Goal: Transaction & Acquisition: Book appointment/travel/reservation

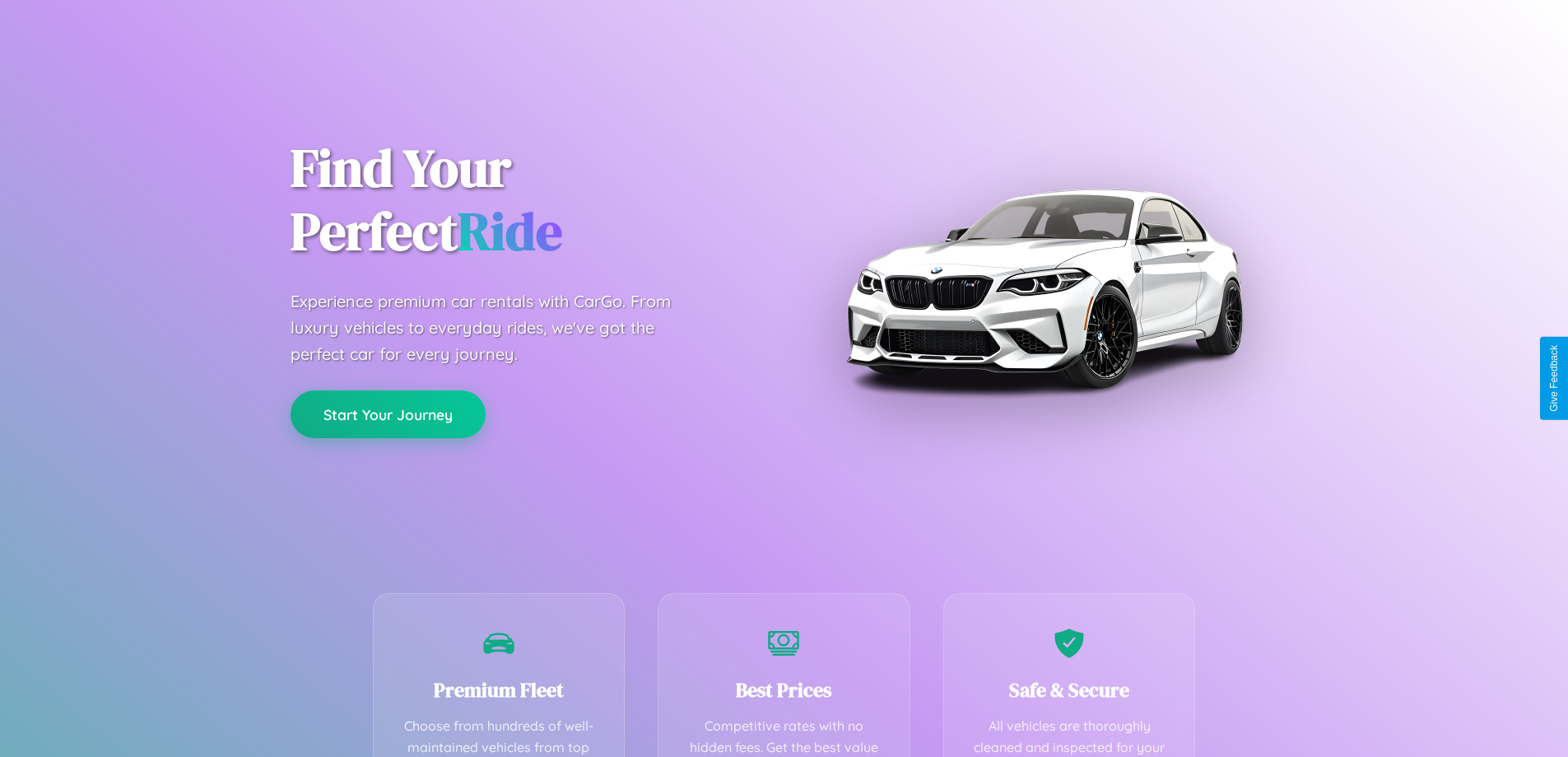
click at [388, 415] on button "Start Your Journey" at bounding box center [388, 414] width 195 height 48
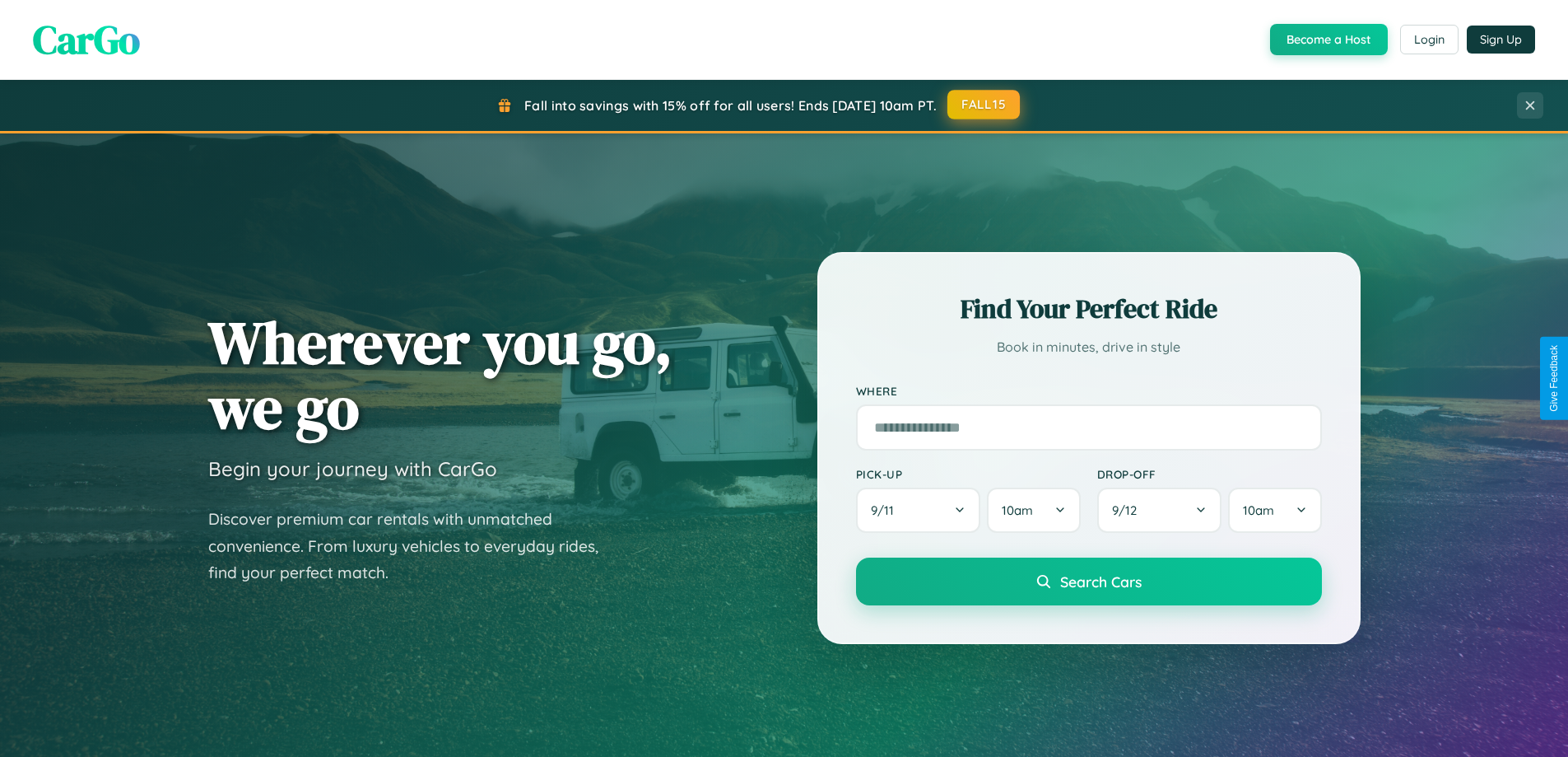
click at [984, 106] on button "FALL15" at bounding box center [983, 104] width 72 height 30
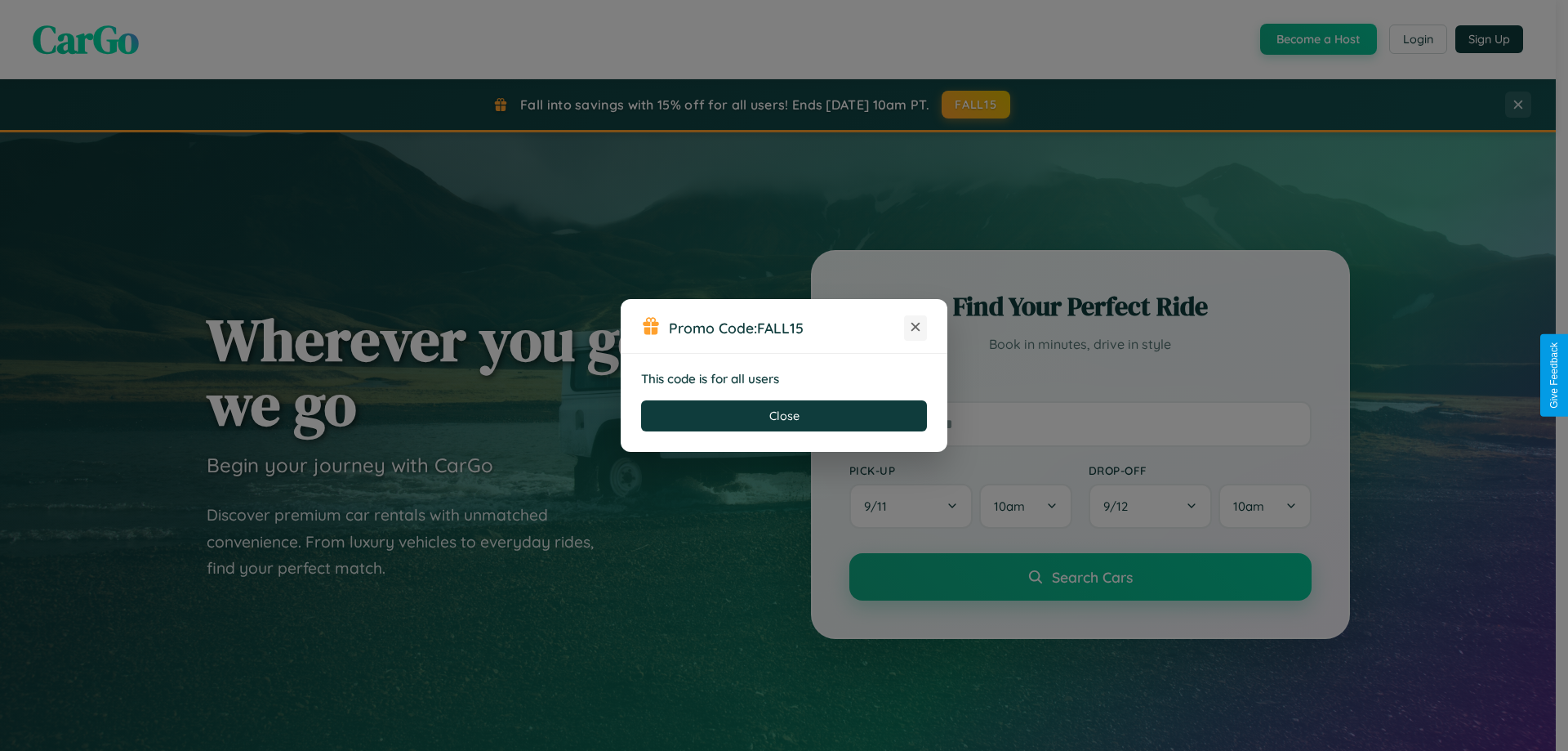
click at [915, 328] on icon at bounding box center [915, 326] width 16 height 16
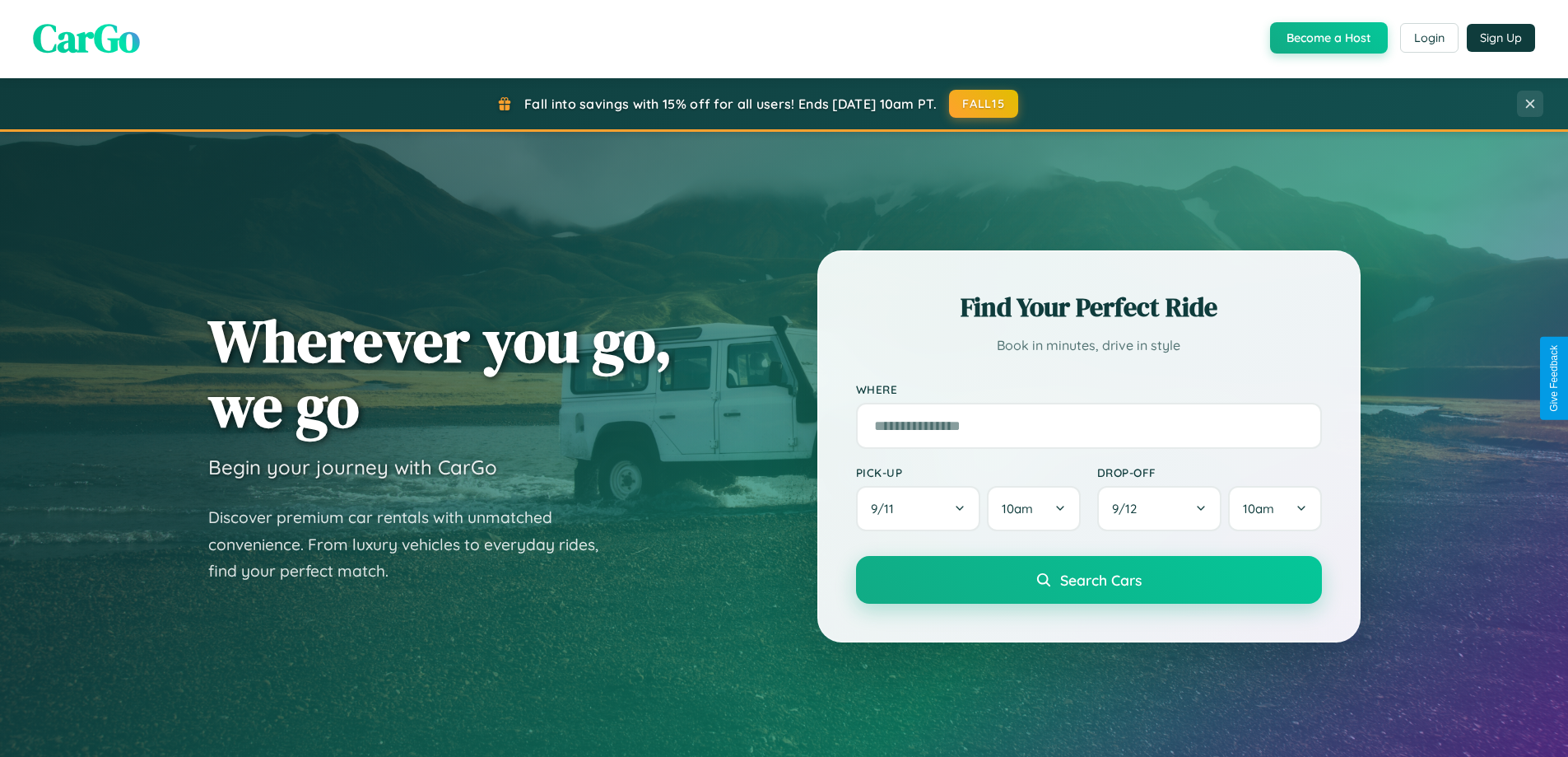
scroll to position [710, 0]
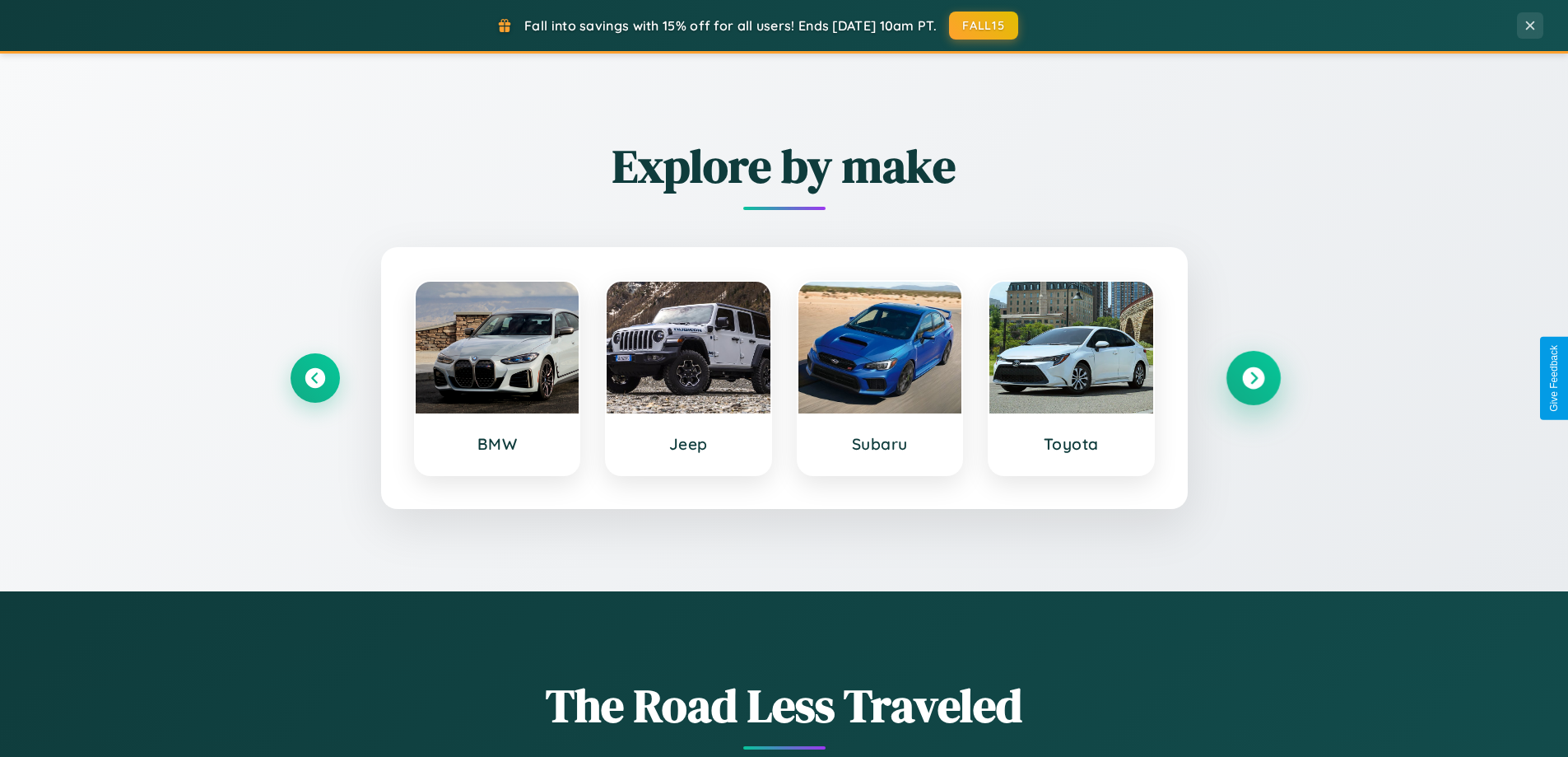
click at [1253, 378] on icon at bounding box center [1253, 378] width 22 height 22
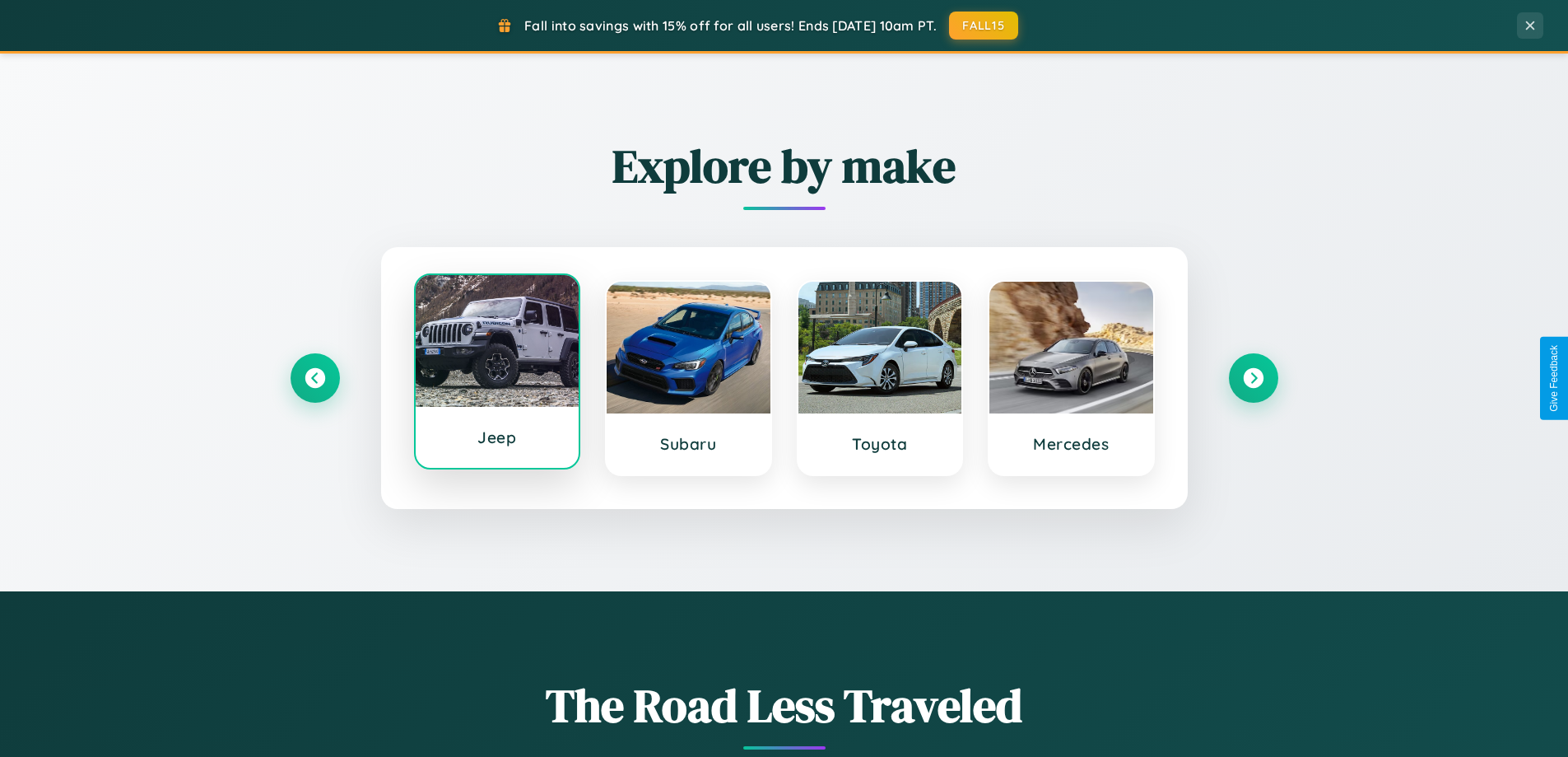
click at [496, 375] on div at bounding box center [497, 340] width 164 height 132
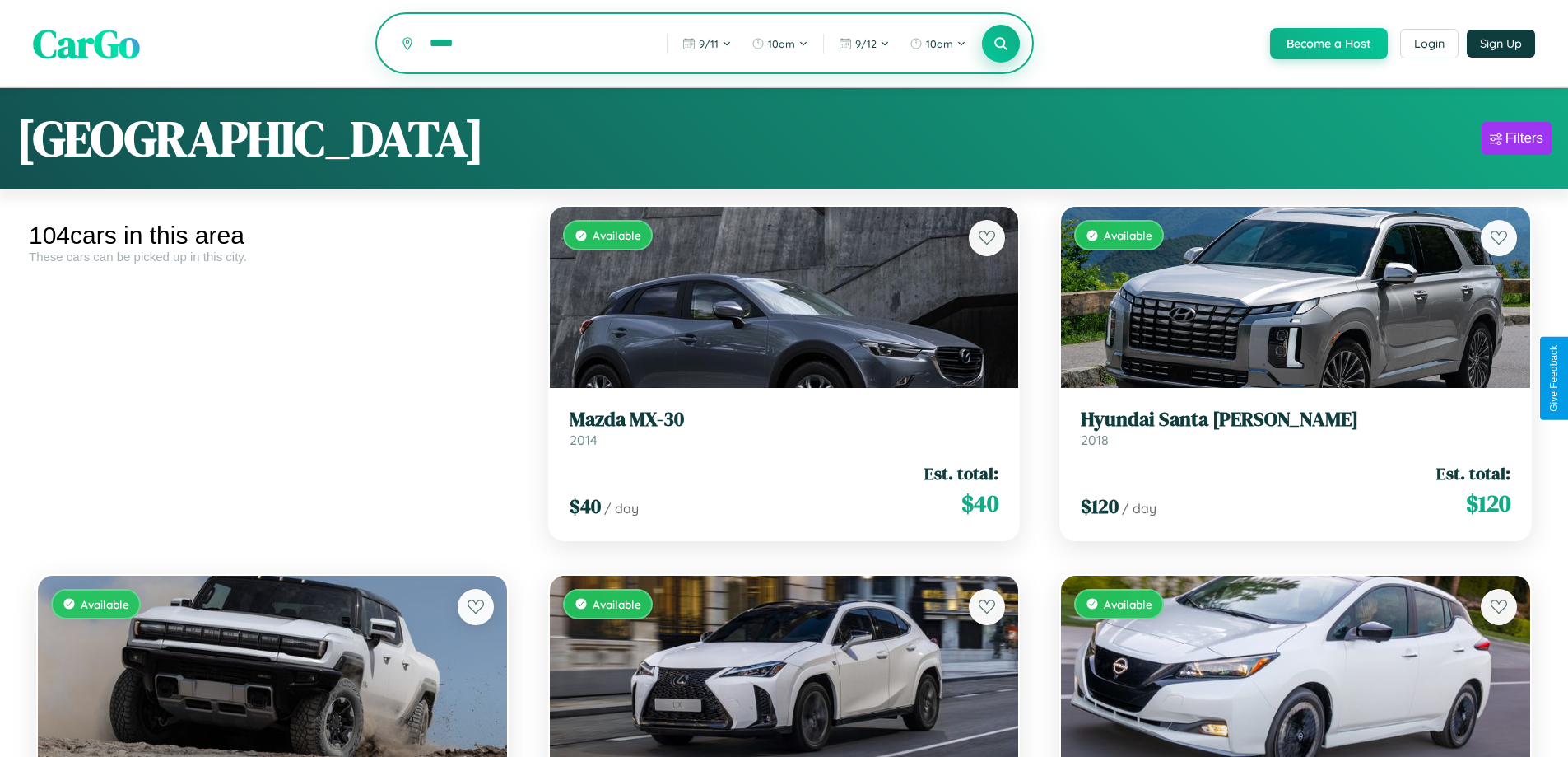
type input "*****"
click at [1001, 44] on icon at bounding box center [1001, 43] width 15 height 15
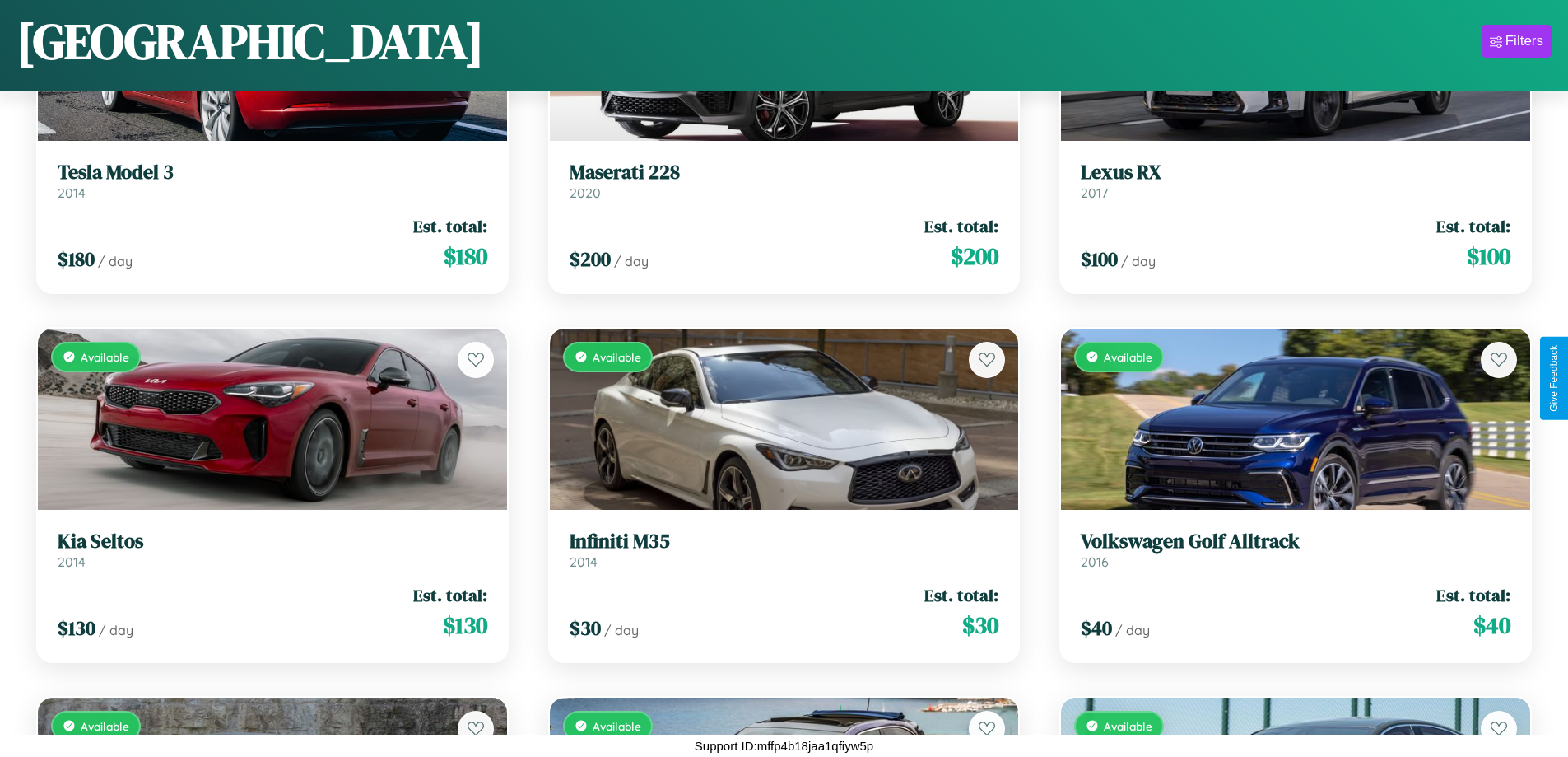
scroll to position [7240, 0]
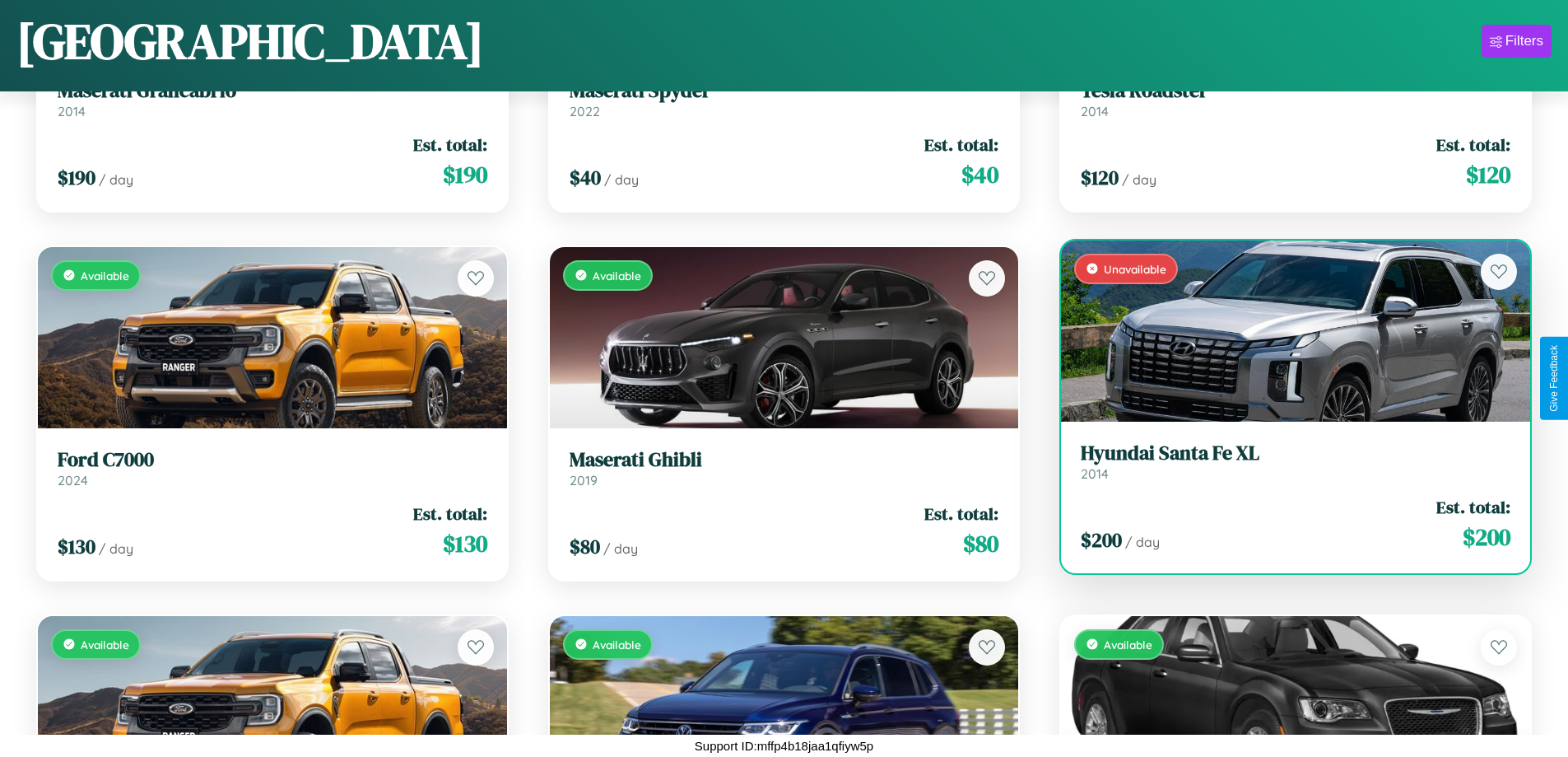
click at [1285, 468] on link "Hyundai Santa Fe XL 2014" at bounding box center [1296, 462] width 430 height 40
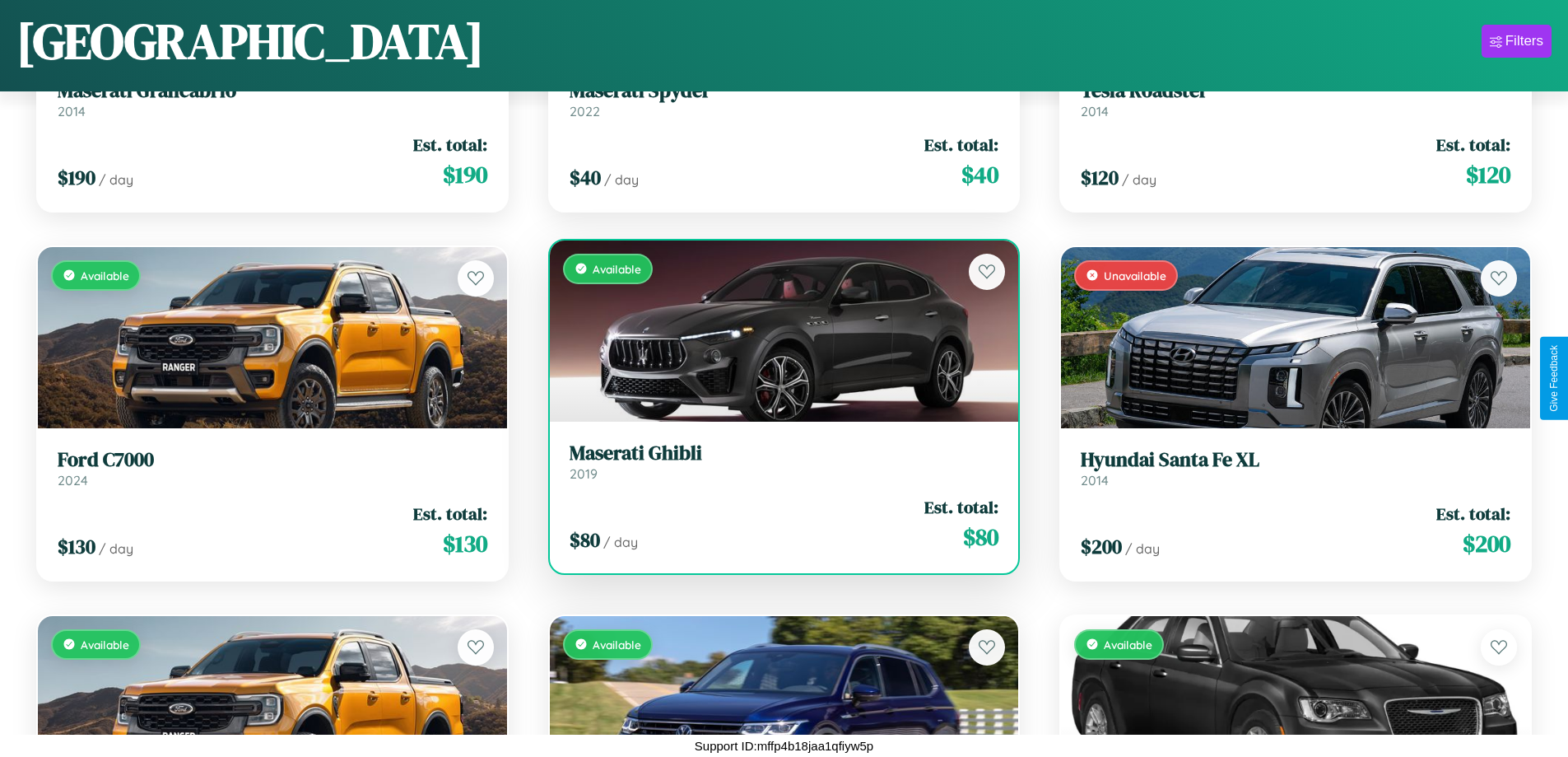
scroll to position [1338, 0]
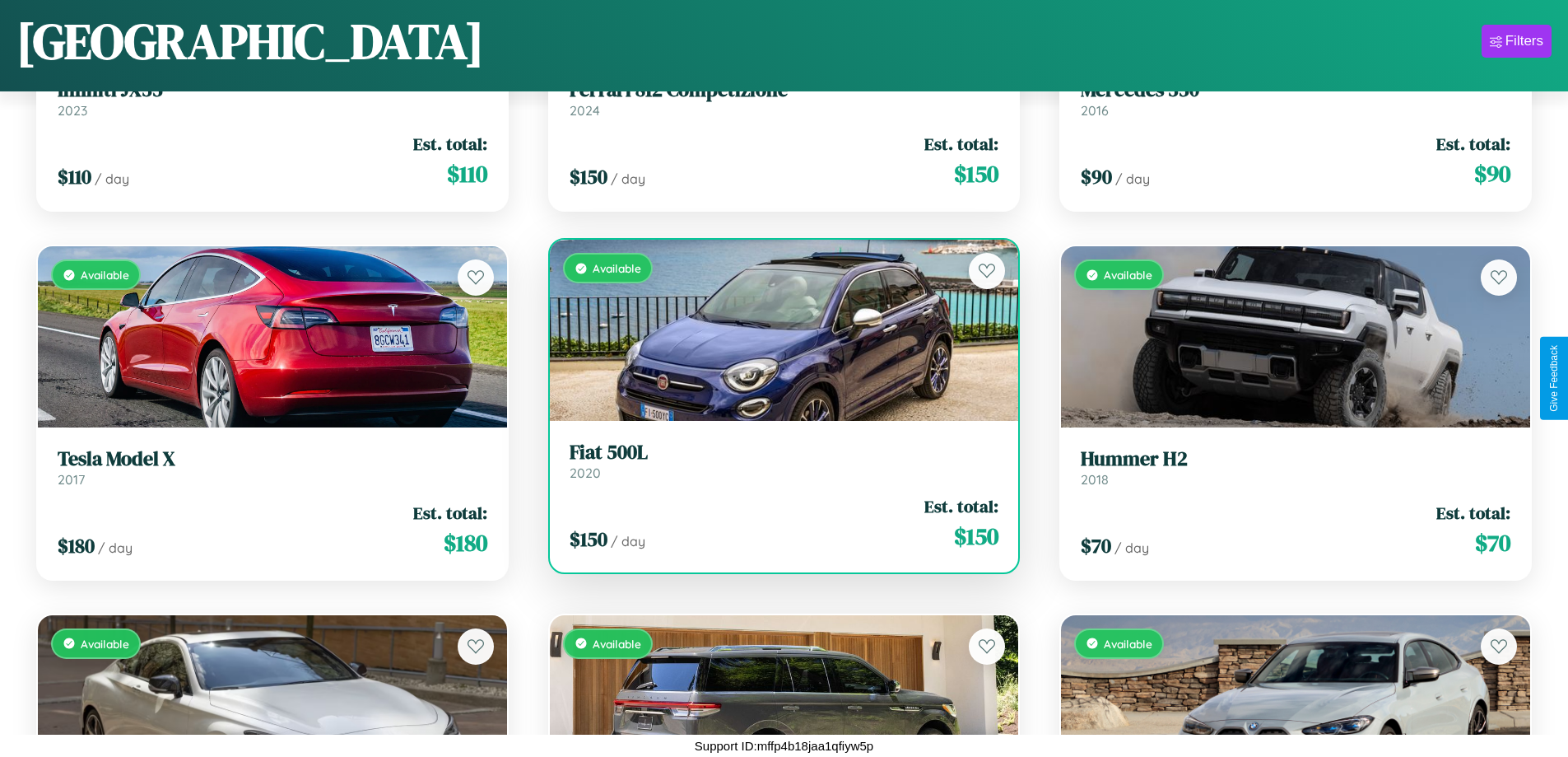
click at [777, 461] on h3 "Fiat 500L" at bounding box center [784, 452] width 430 height 24
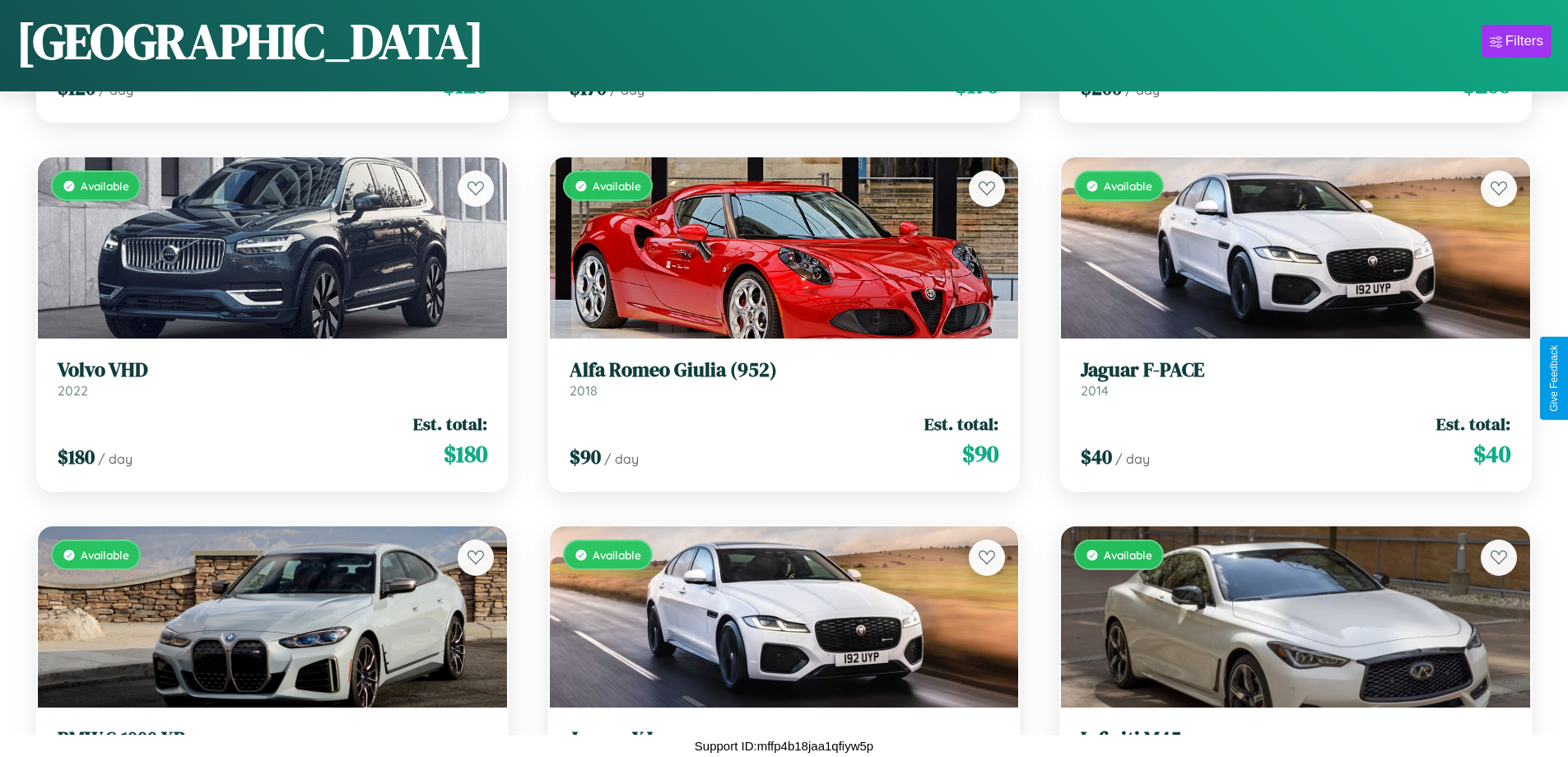
scroll to position [10559, 0]
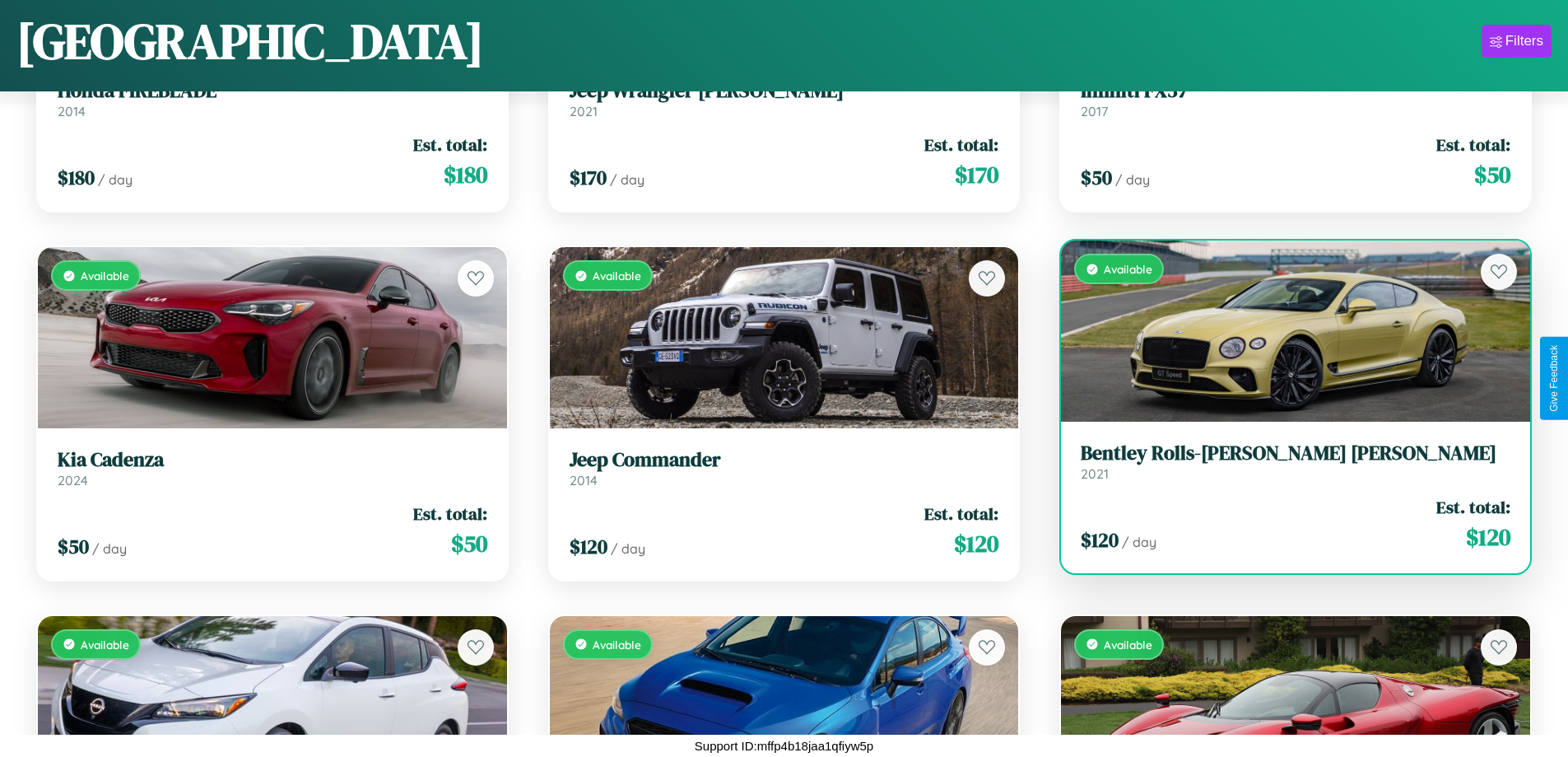
click at [1285, 468] on link "Bentley Rolls-[PERSON_NAME] [PERSON_NAME] 2021" at bounding box center [1296, 462] width 430 height 40
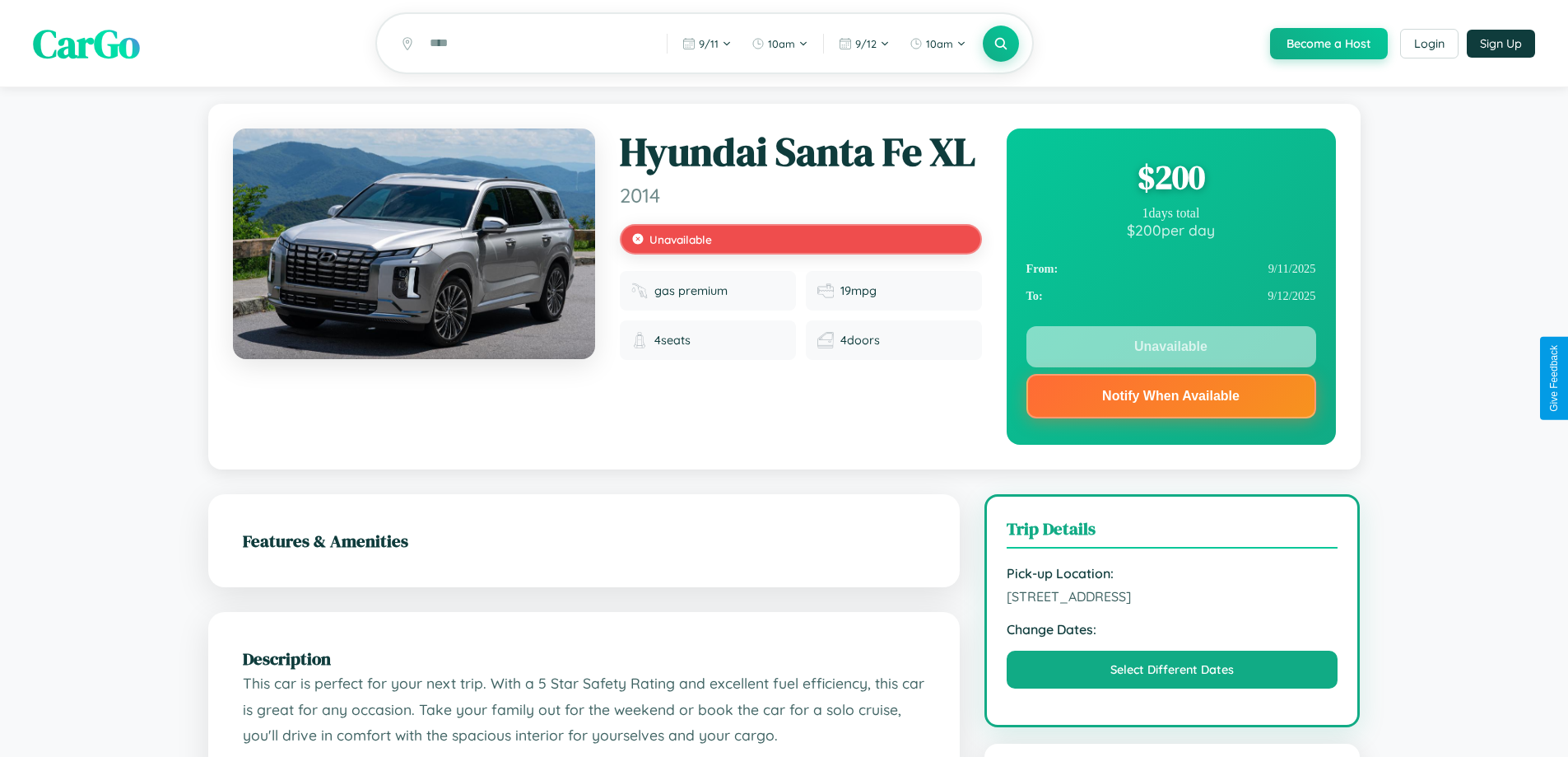
click at [1170, 180] on div "$ 200" at bounding box center [1171, 177] width 290 height 44
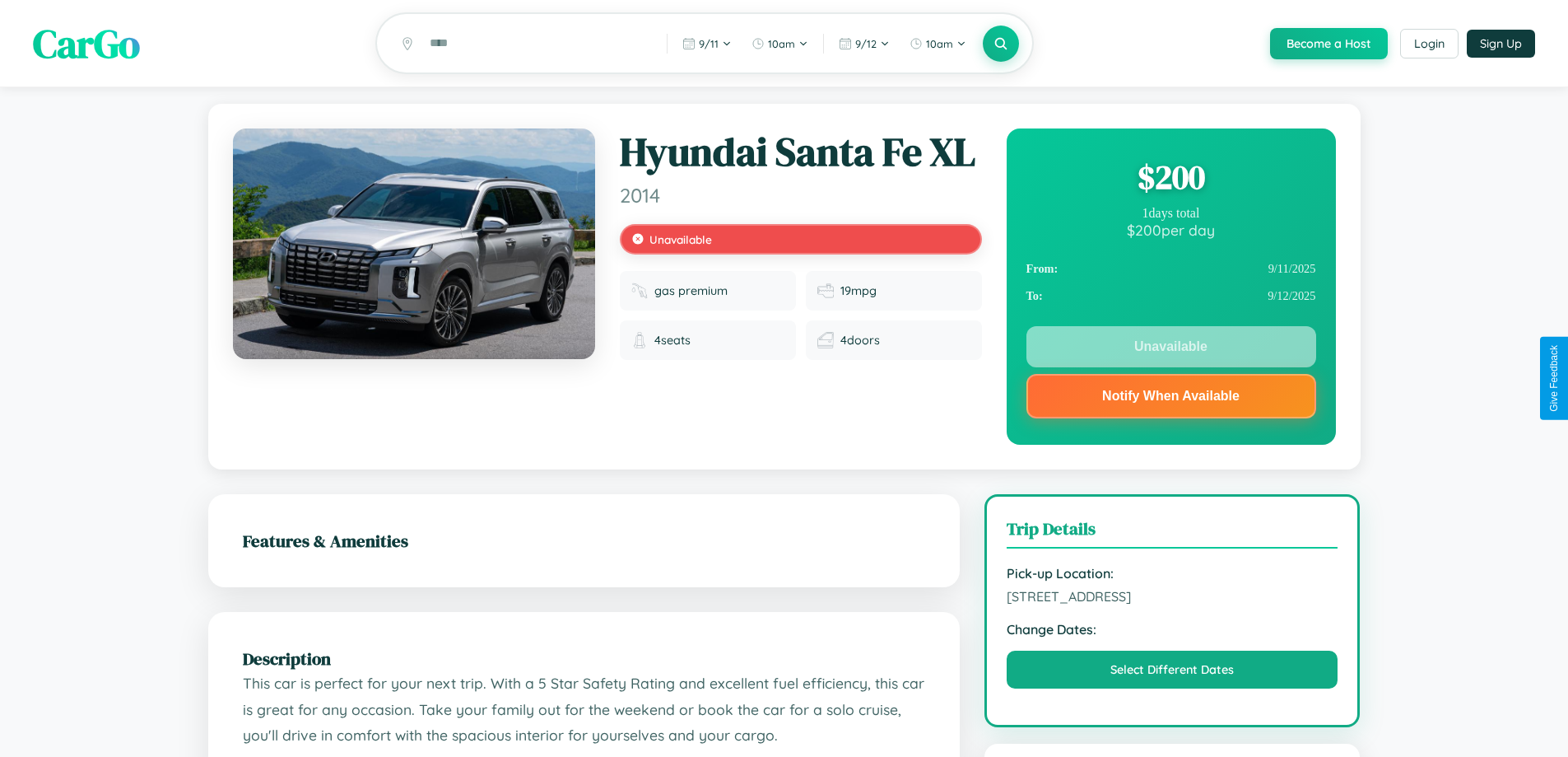
click at [1170, 180] on div "$ 200" at bounding box center [1171, 177] width 290 height 44
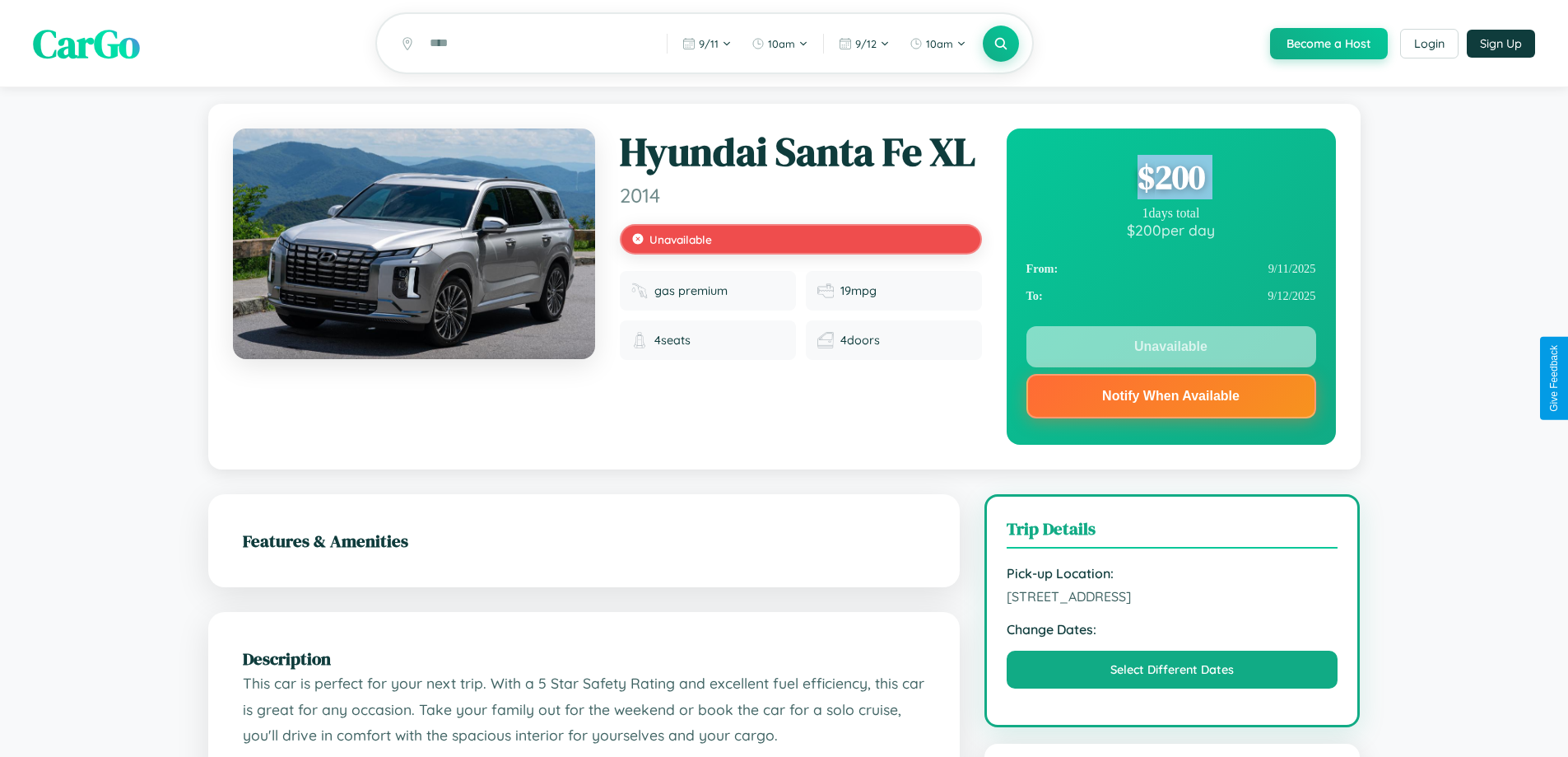
click at [1170, 180] on div "$ 200" at bounding box center [1171, 177] width 290 height 44
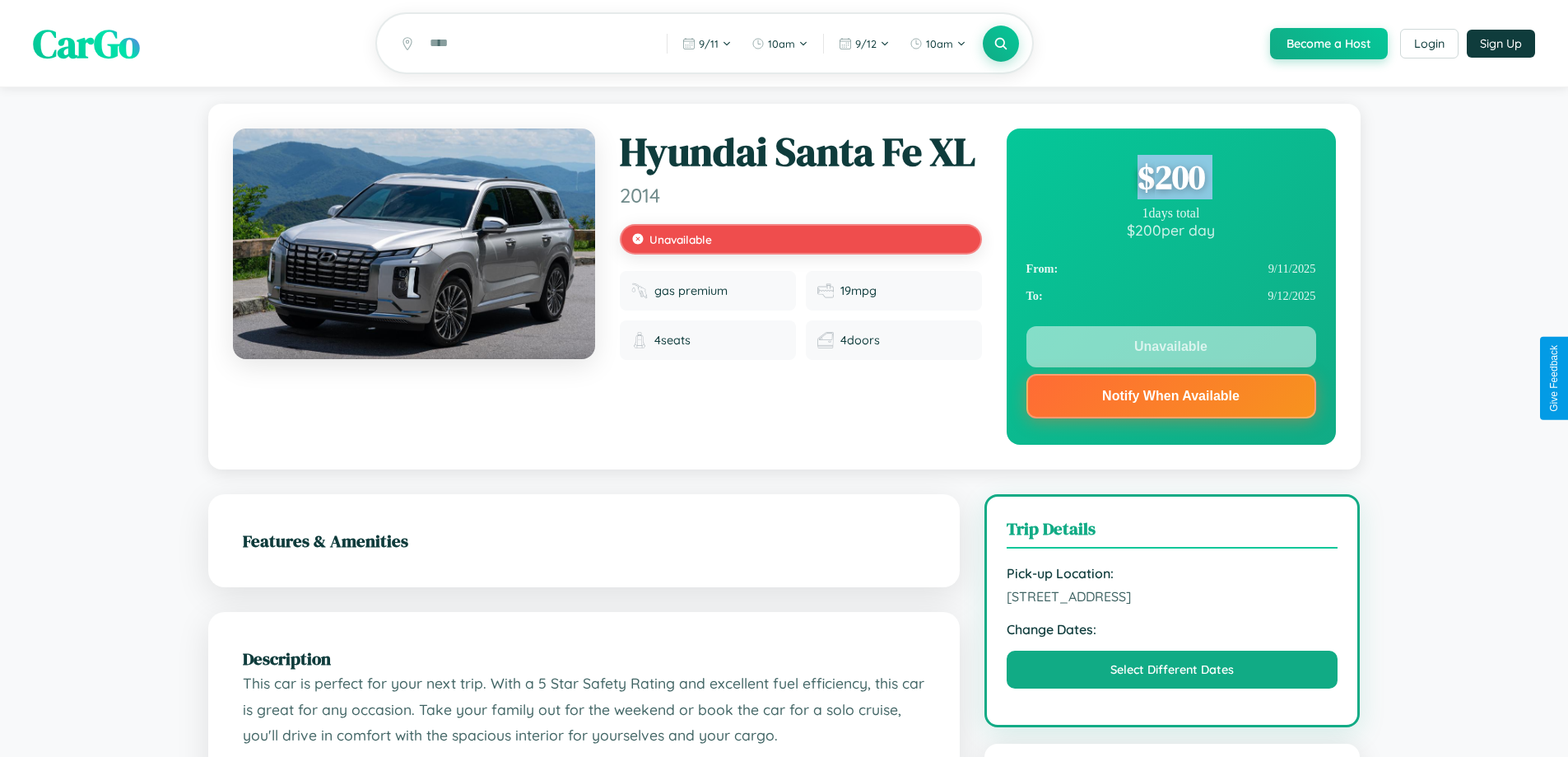
click at [1170, 180] on div "$ 200" at bounding box center [1171, 177] width 290 height 44
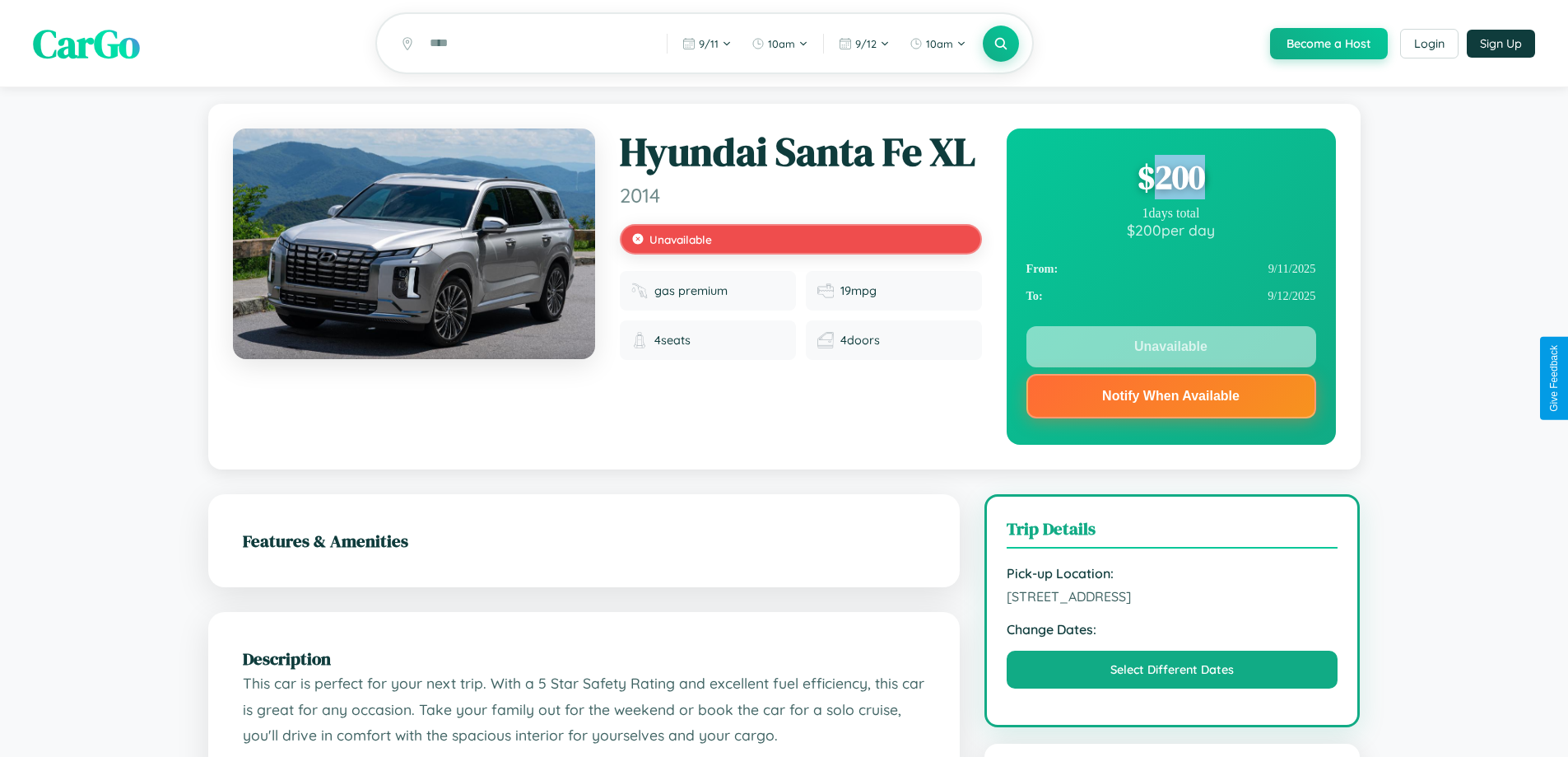
click at [1170, 180] on div "$ 200" at bounding box center [1171, 177] width 290 height 44
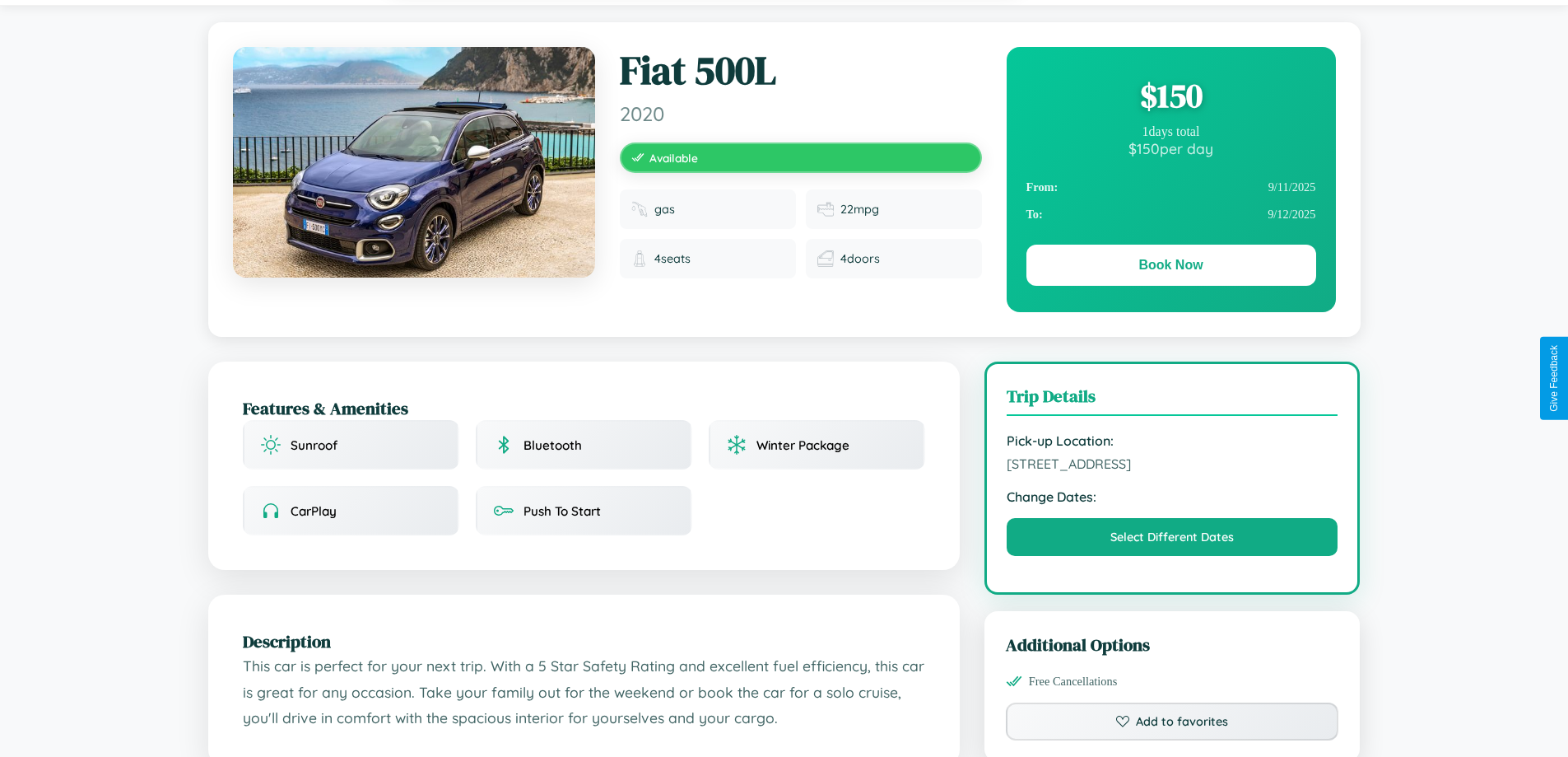
scroll to position [170, 0]
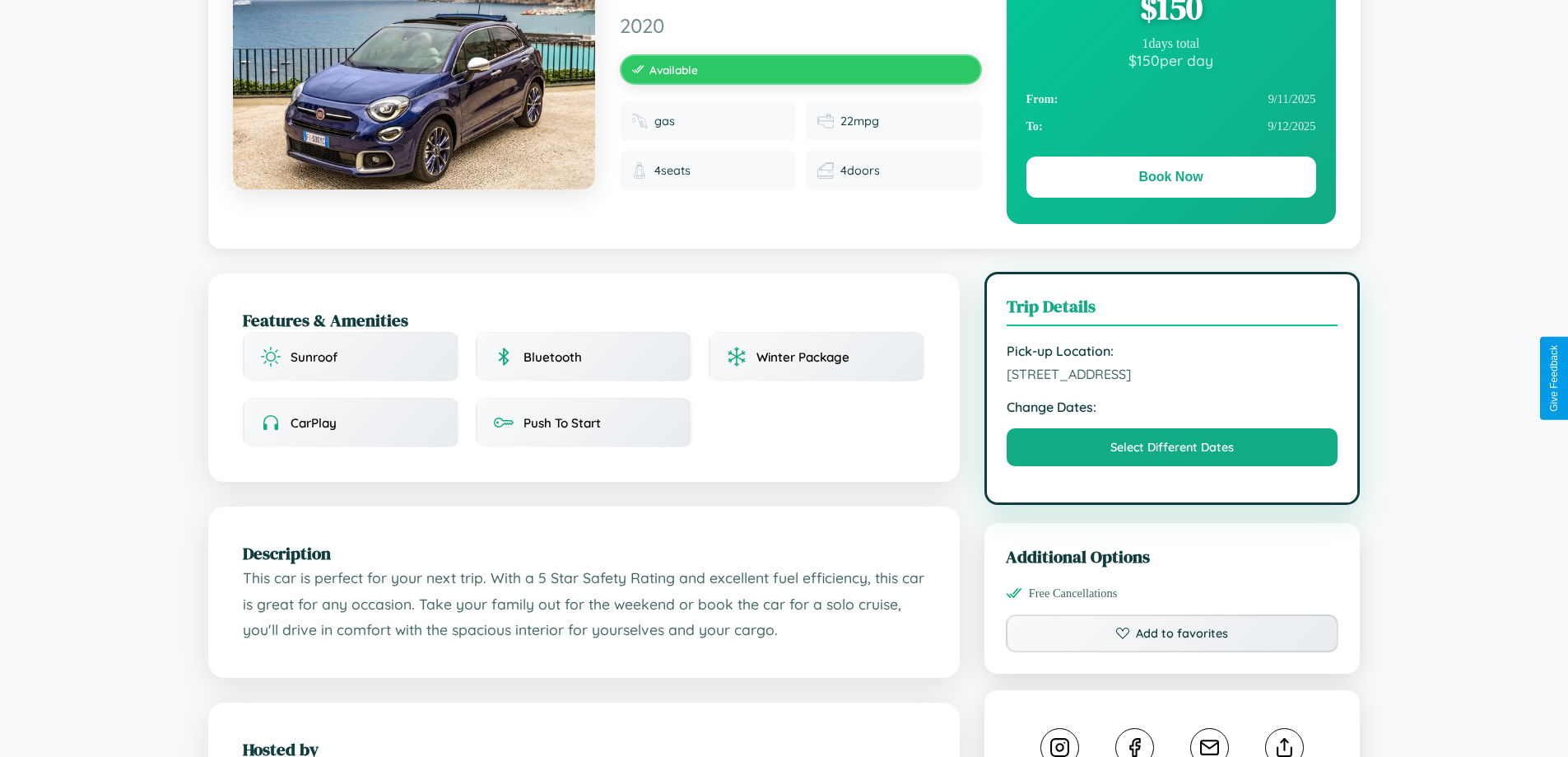
click at [1172, 377] on span "[STREET_ADDRESS]" at bounding box center [1173, 374] width 332 height 16
click at [1172, 377] on span "3615 Lake Street Kyoto 11767 Japan" at bounding box center [1173, 374] width 332 height 16
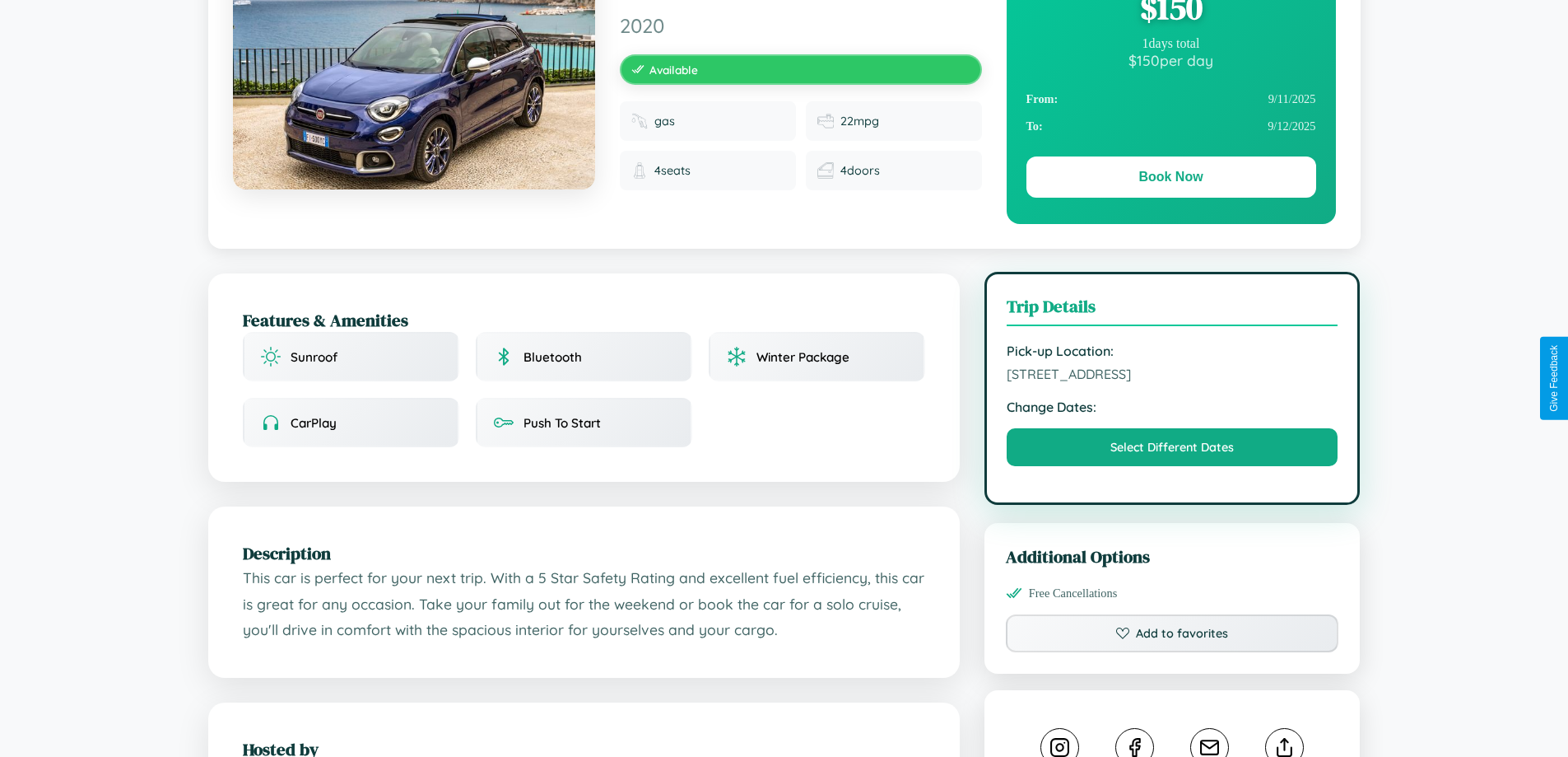
click at [1172, 377] on span "3615 Lake Street Kyoto 11767 Japan" at bounding box center [1173, 374] width 332 height 16
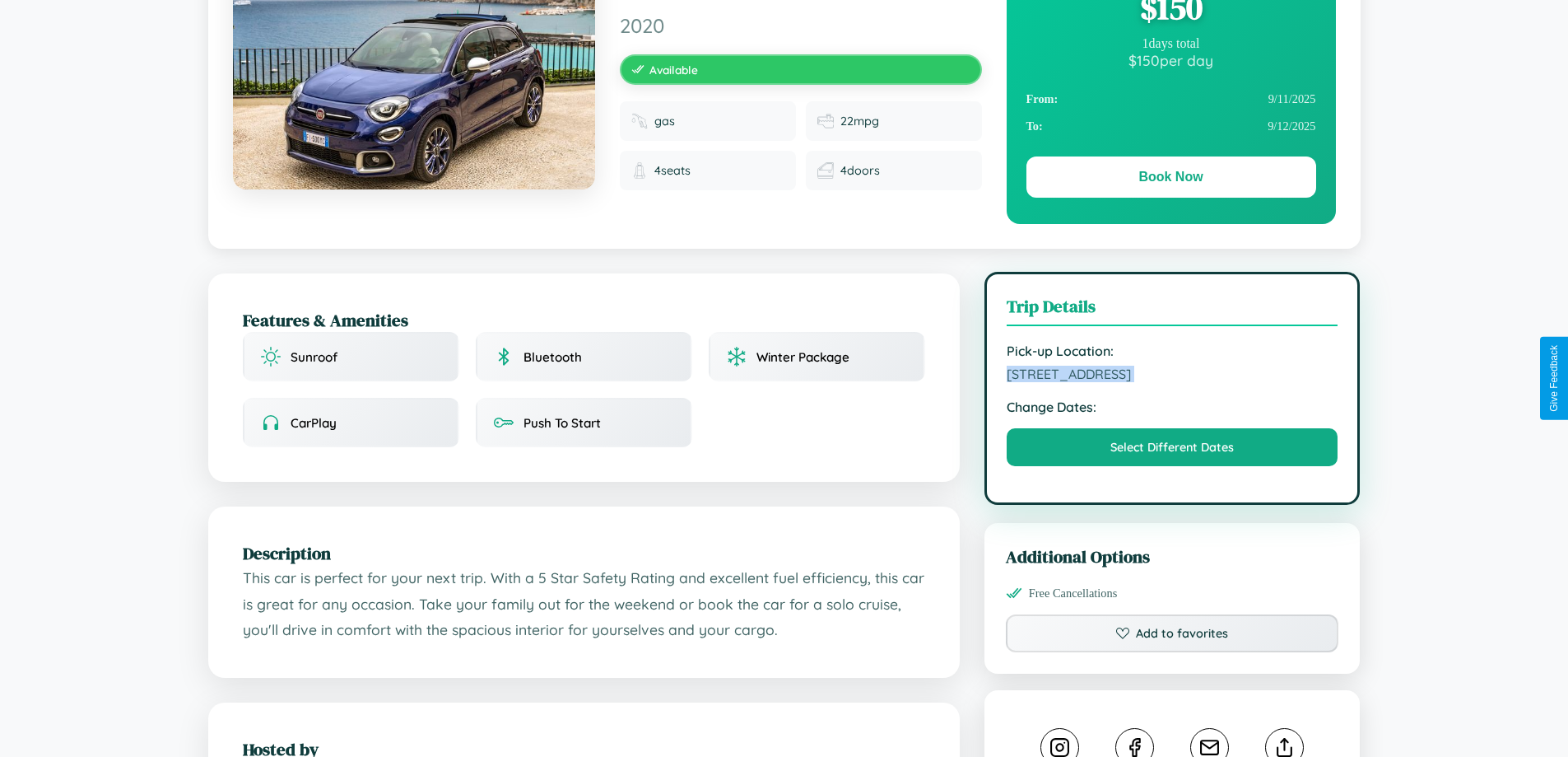
click at [1172, 377] on span "3615 Lake Street Kyoto 11767 Japan" at bounding box center [1173, 374] width 332 height 16
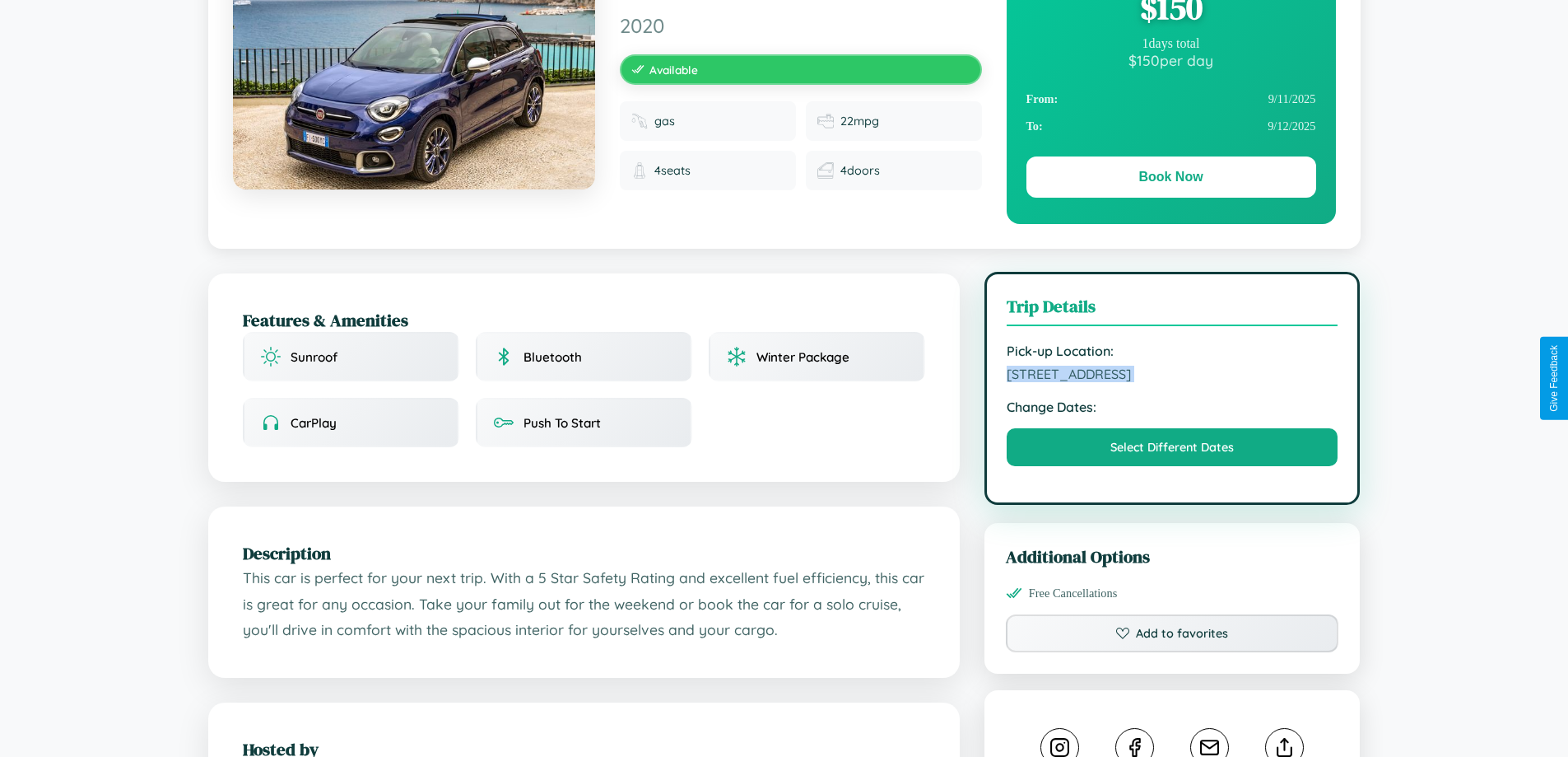
click at [1172, 377] on span "3615 Lake Street Kyoto 11767 Japan" at bounding box center [1173, 374] width 332 height 16
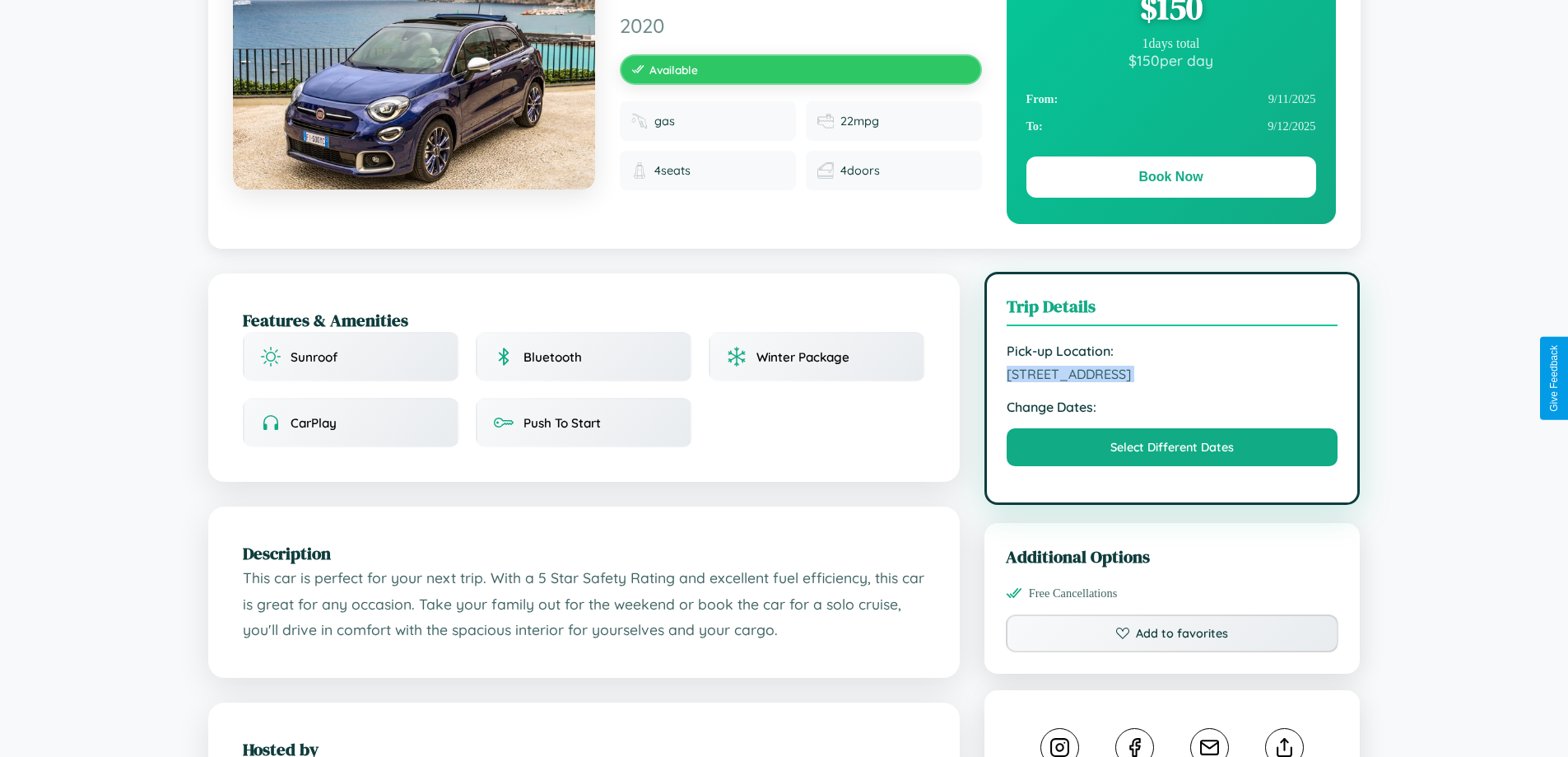
click at [1172, 377] on span "3615 Lake Street Kyoto 11767 Japan" at bounding box center [1173, 374] width 332 height 16
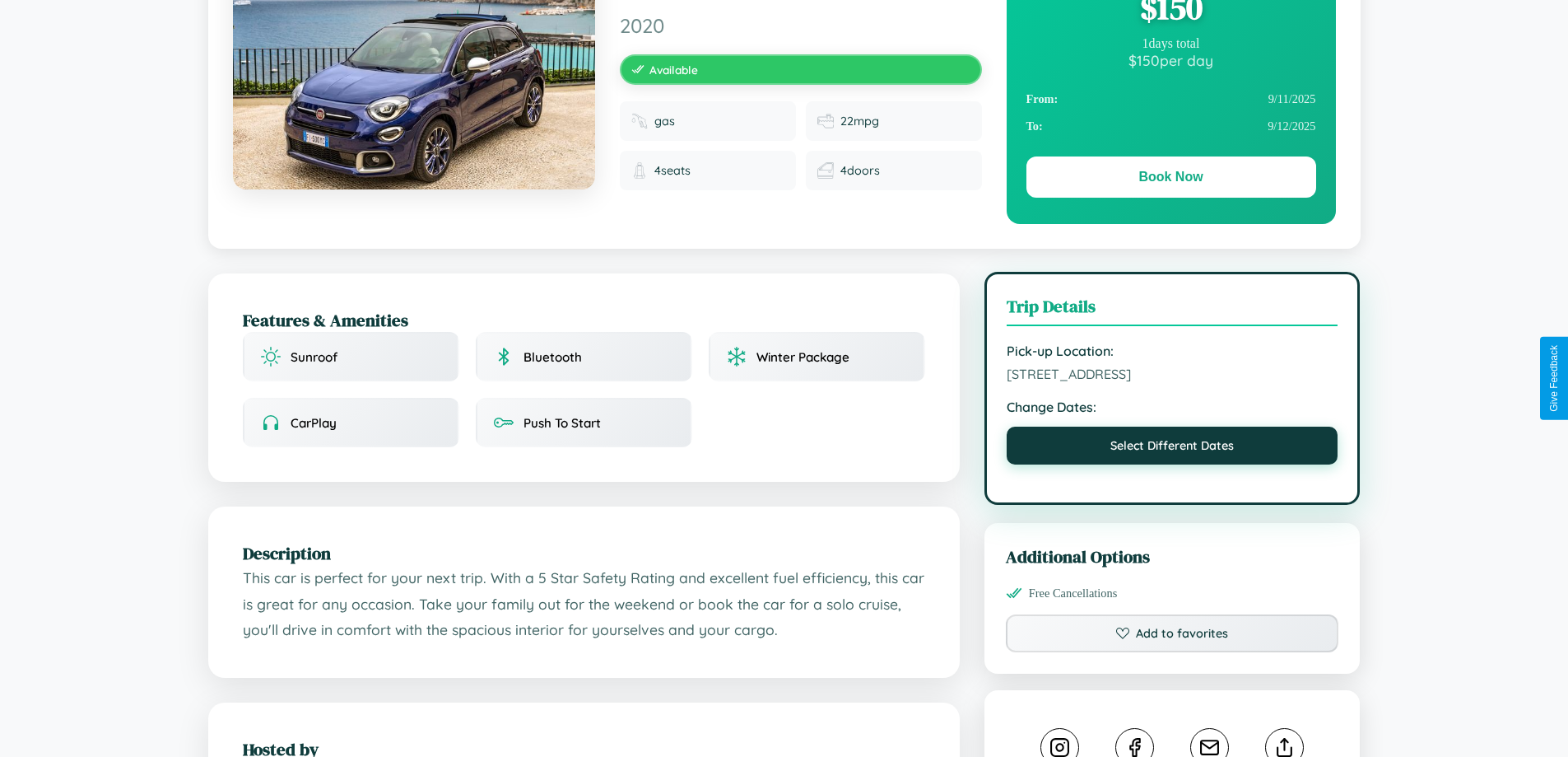
click at [1172, 448] on button "Select Different Dates" at bounding box center [1173, 445] width 332 height 37
select select "*"
select select "****"
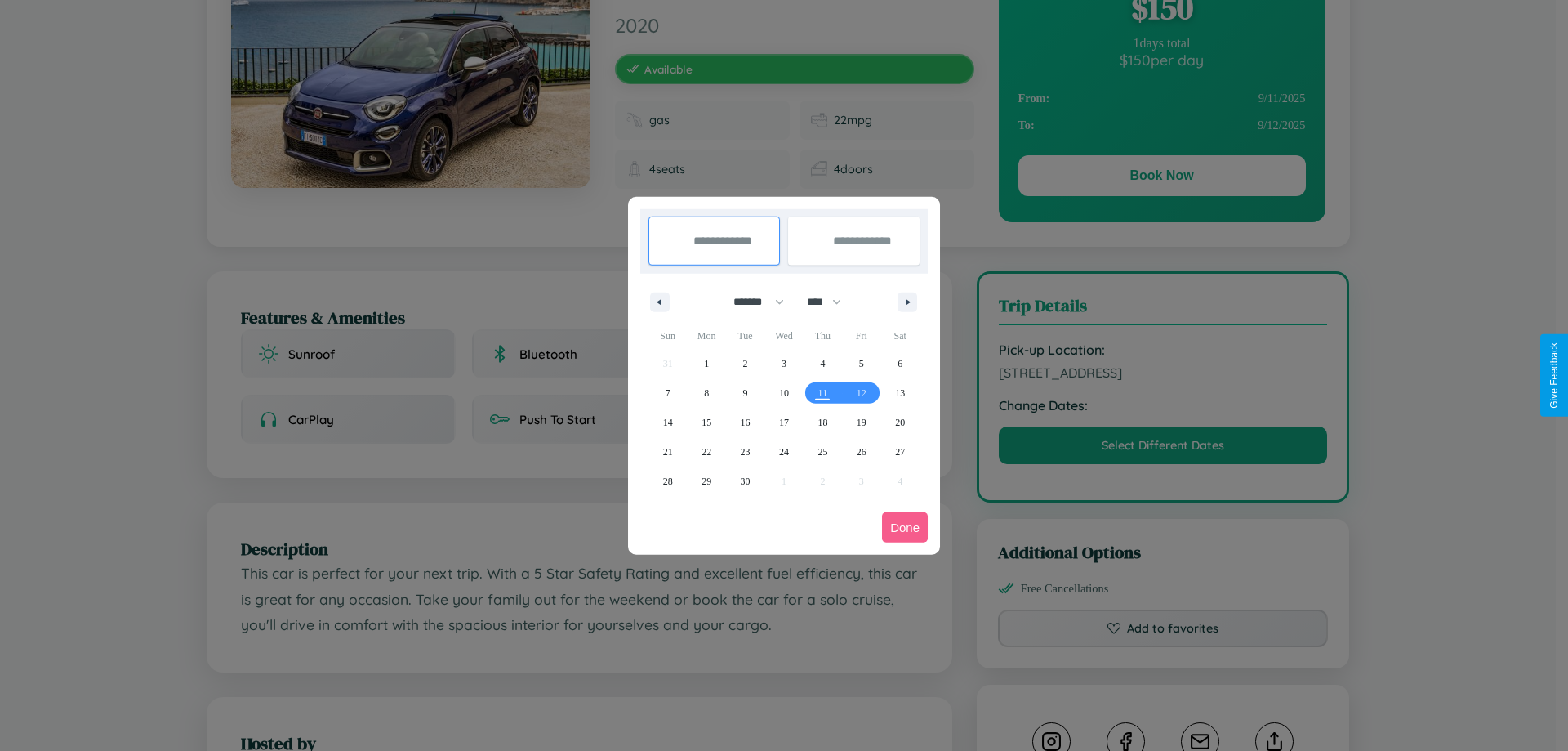
drag, startPoint x: 752, startPoint y: 301, endPoint x: 784, endPoint y: 328, distance: 41.9
click at [752, 301] on select "******* ******** ***** ***** *** **** **** ****** ********* ******* ******** **…" at bounding box center [755, 302] width 70 height 27
select select "*"
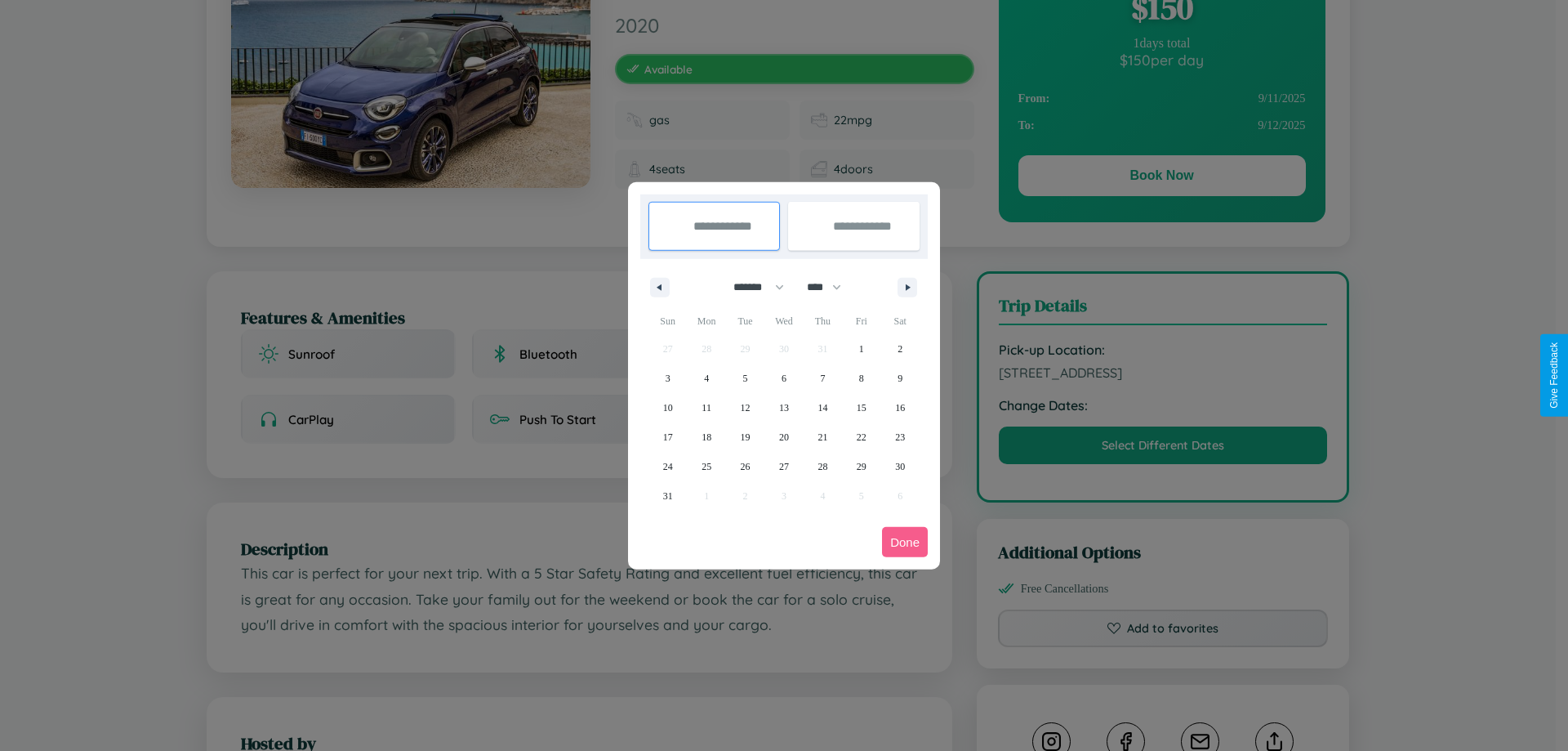
click at [832, 287] on select "**** **** **** **** **** **** **** **** **** **** **** **** **** **** **** ****…" at bounding box center [823, 287] width 49 height 27
select select "****"
click at [861, 407] on span "14" at bounding box center [861, 407] width 10 height 30
type input "**********"
click at [668, 436] on span "16" at bounding box center [668, 436] width 10 height 30
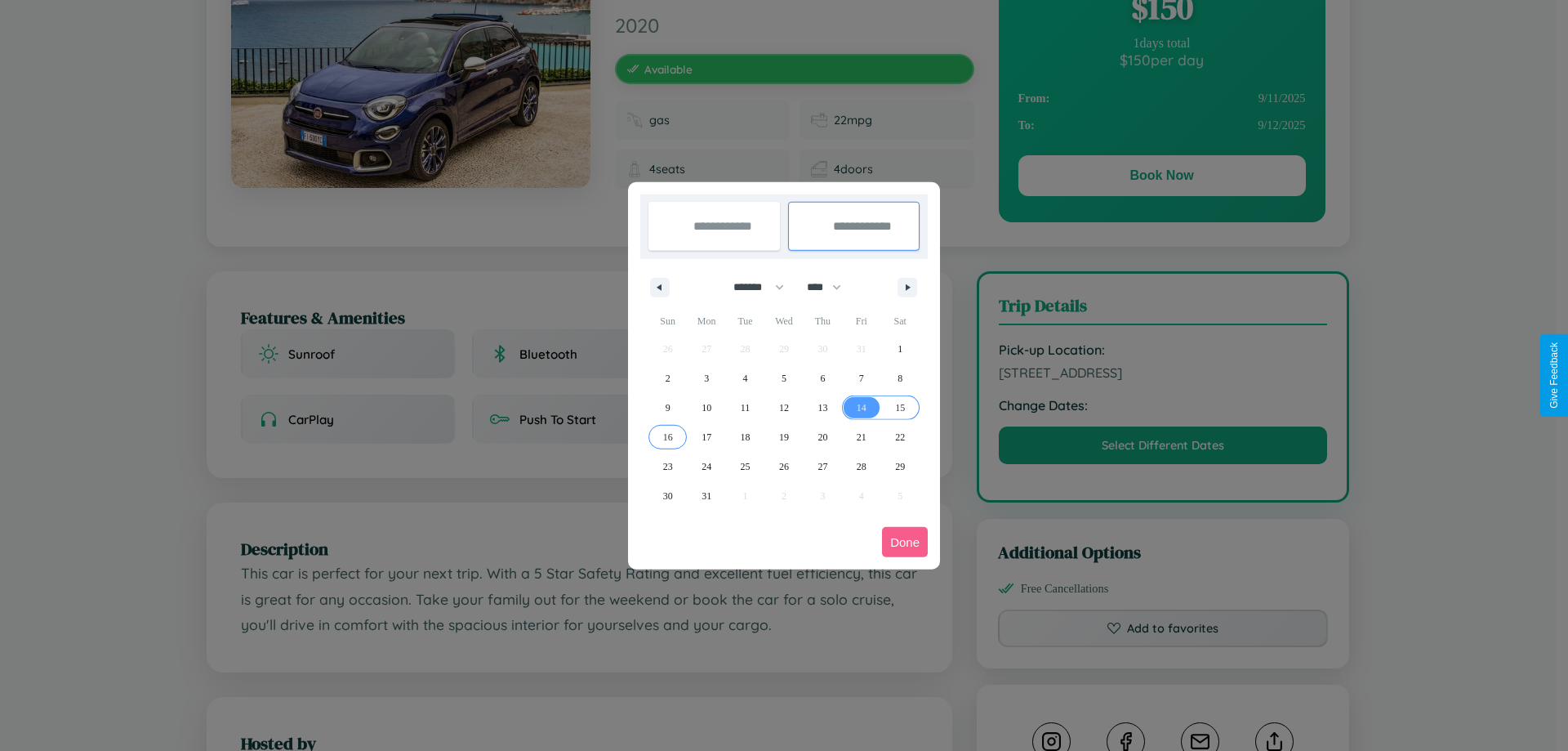
type input "**********"
click at [905, 541] on button "Done" at bounding box center [905, 542] width 46 height 30
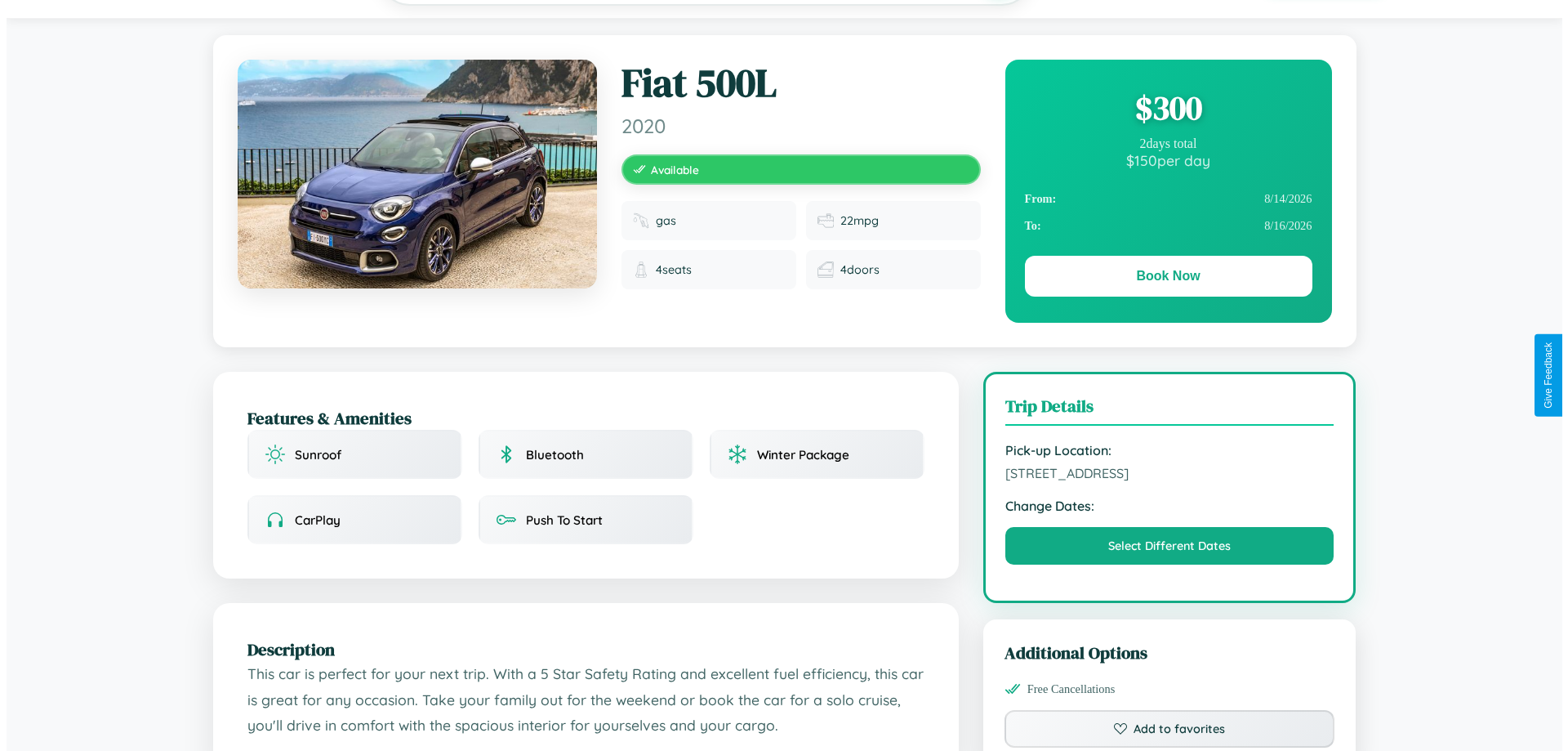
scroll to position [0, 0]
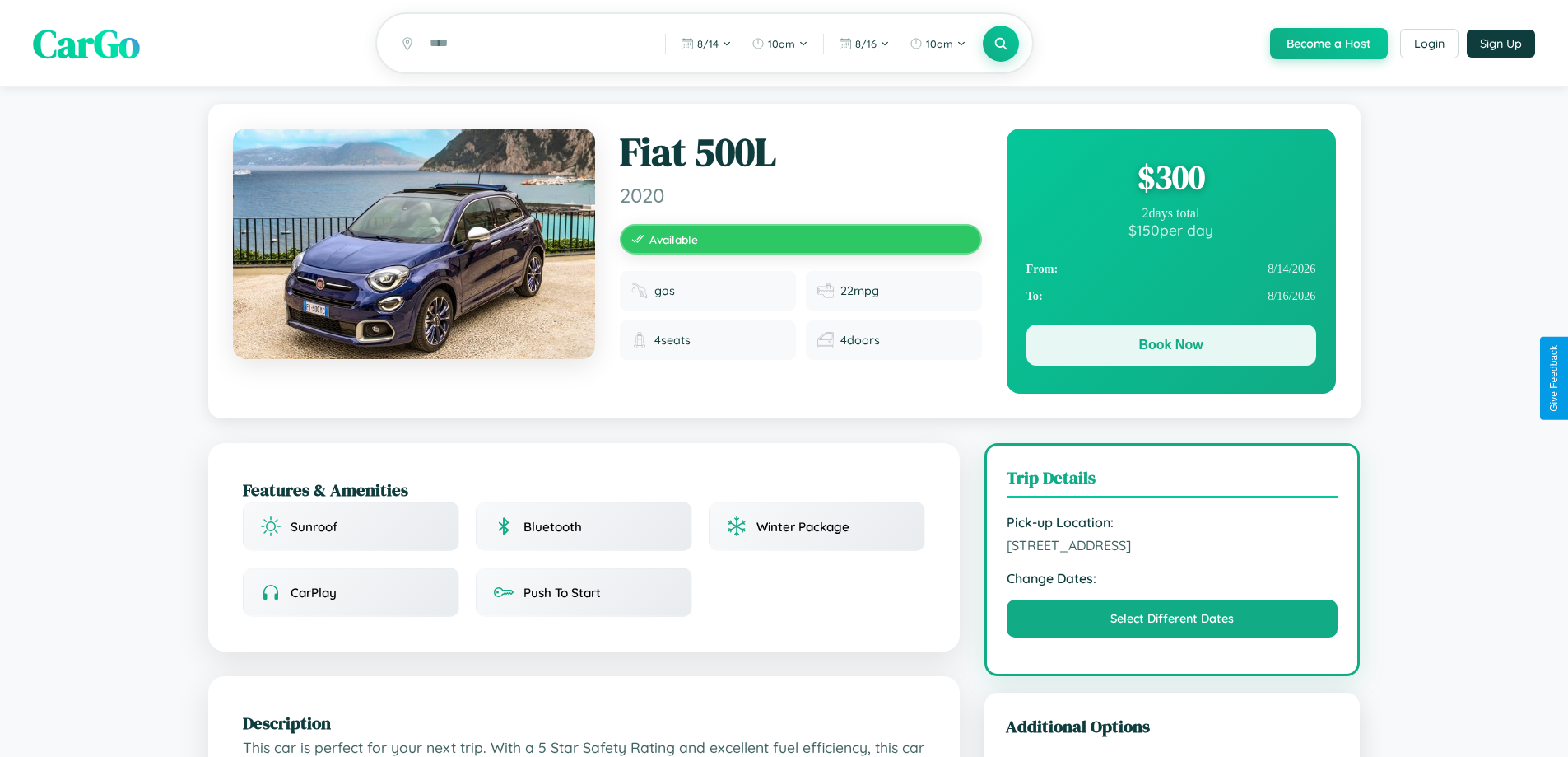
click at [1170, 348] on button "Book Now" at bounding box center [1171, 345] width 290 height 41
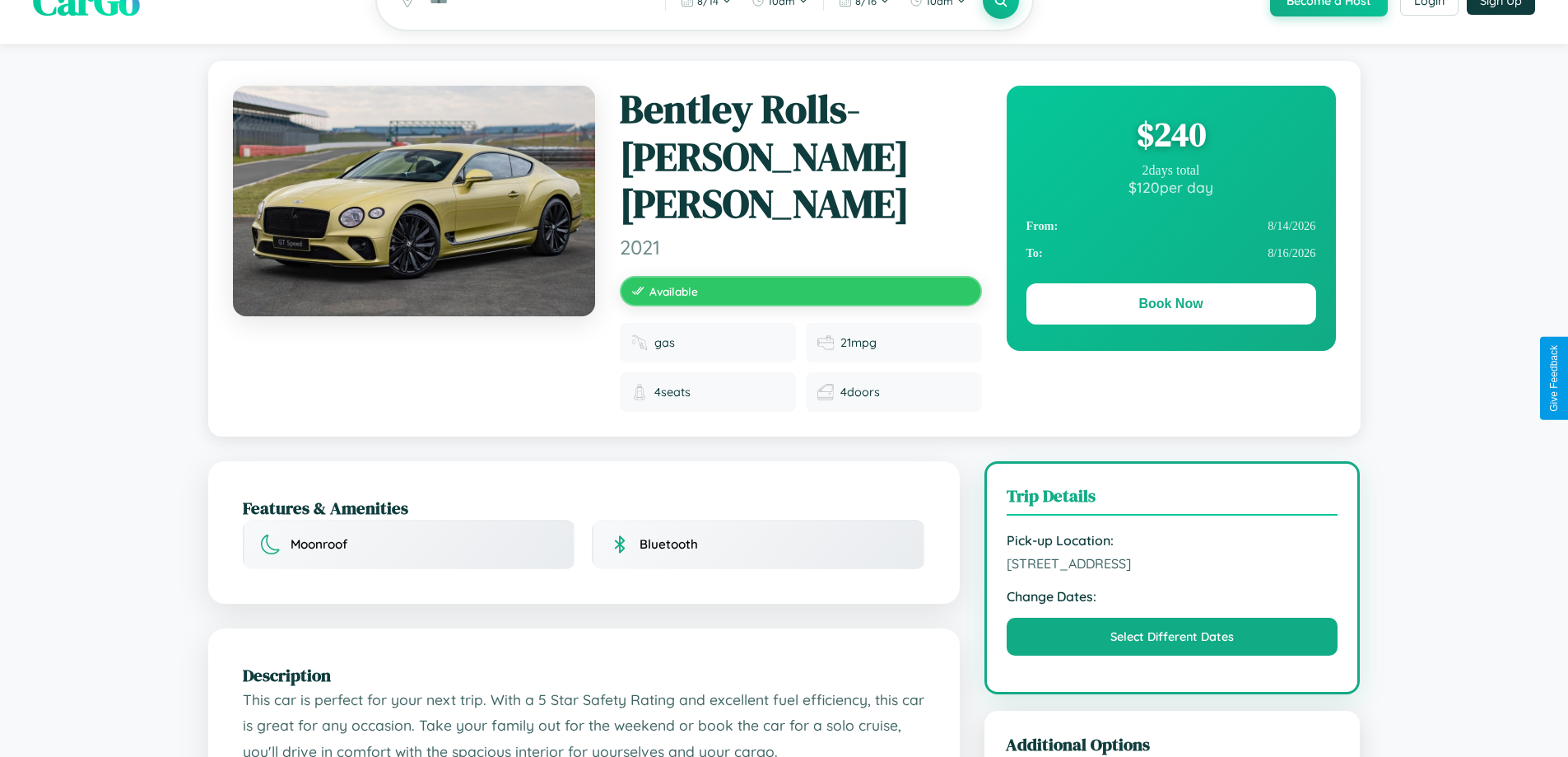
scroll to position [183, 0]
